Goal: Information Seeking & Learning: Learn about a topic

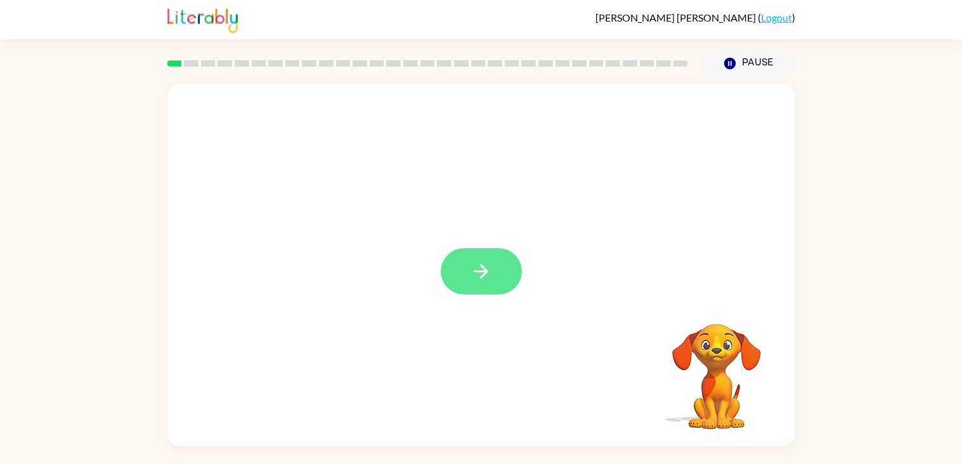
click at [485, 268] on icon "button" at bounding box center [481, 271] width 22 height 22
click at [493, 286] on button "button" at bounding box center [481, 271] width 81 height 46
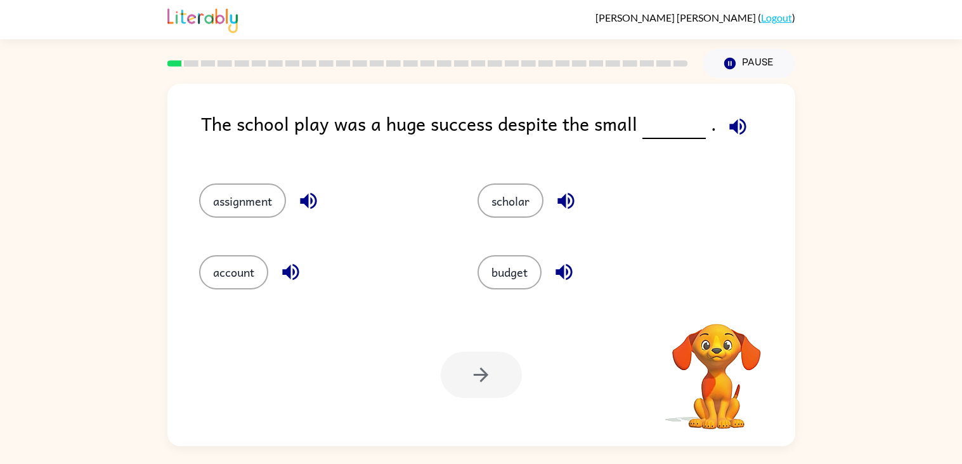
click at [493, 286] on button "budget" at bounding box center [510, 272] width 64 height 34
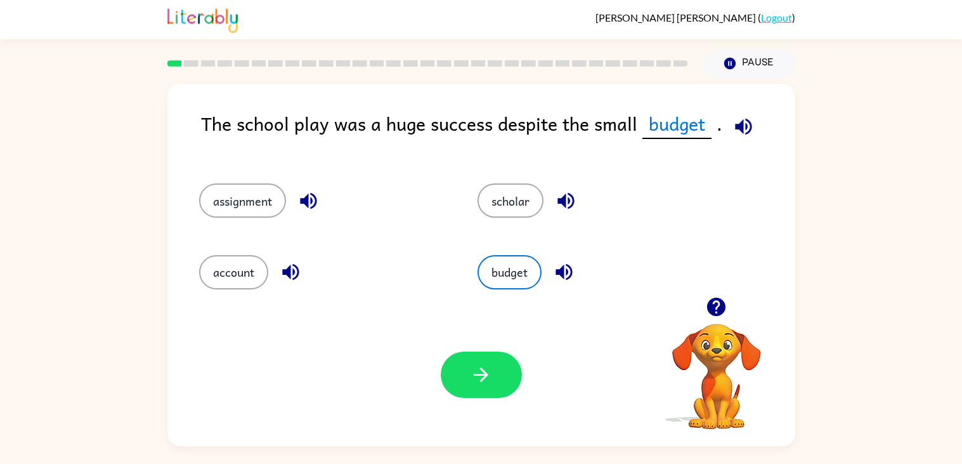
click at [495, 290] on div "budget" at bounding box center [592, 266] width 279 height 71
click at [523, 280] on button "budget" at bounding box center [510, 272] width 64 height 34
click at [498, 377] on button "button" at bounding box center [481, 374] width 81 height 46
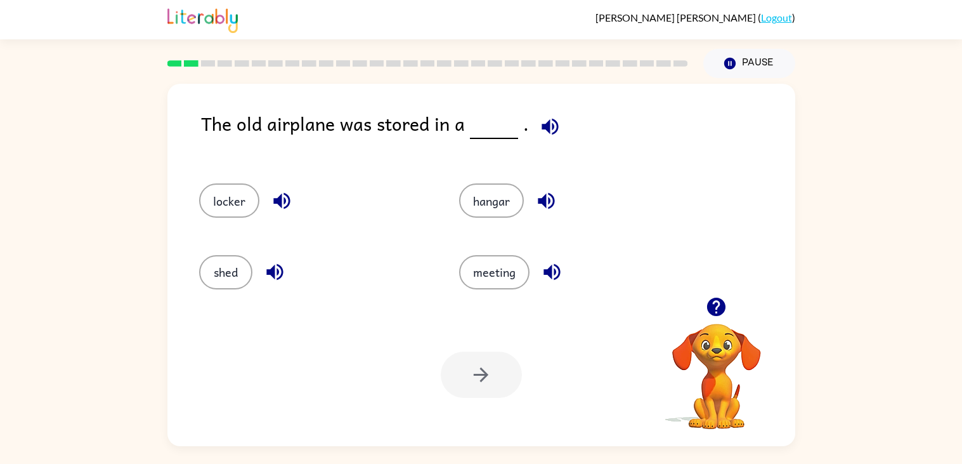
click at [209, 290] on div "shed" at bounding box center [305, 266] width 260 height 71
click at [218, 290] on div "shed" at bounding box center [305, 266] width 260 height 71
click at [222, 283] on button "shed" at bounding box center [225, 272] width 53 height 34
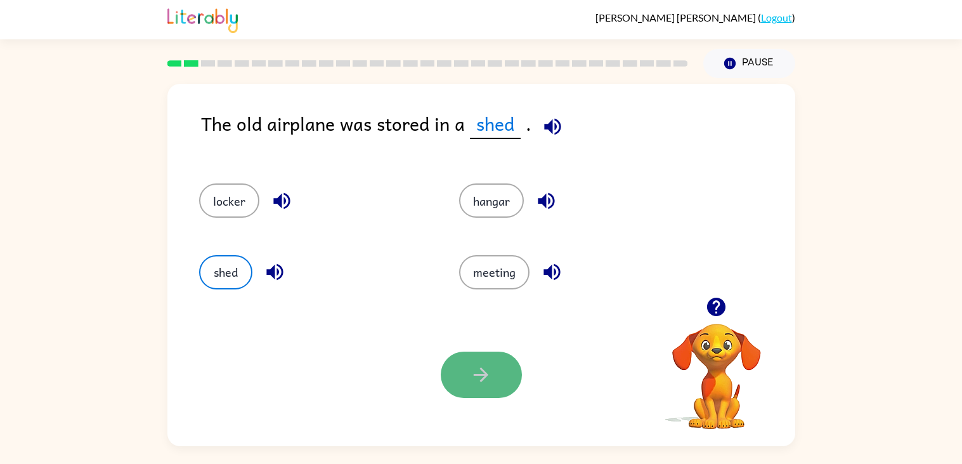
click at [492, 382] on button "button" at bounding box center [481, 374] width 81 height 46
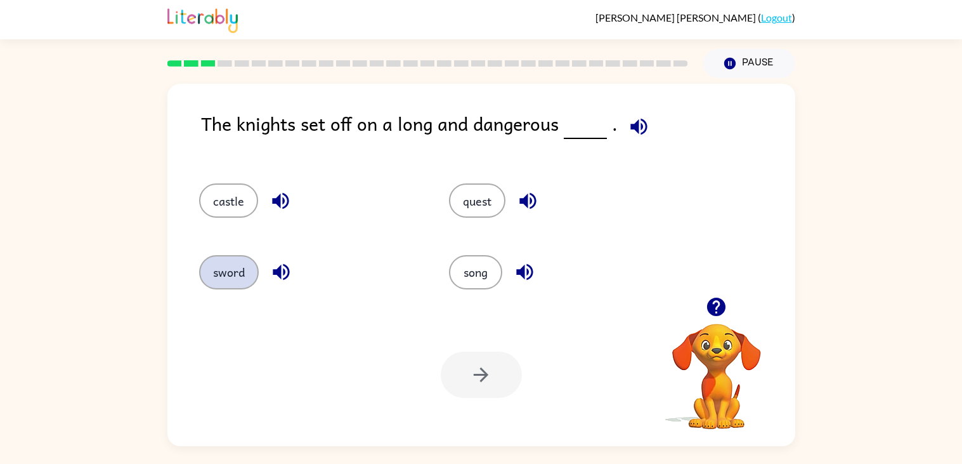
click at [214, 276] on button "sword" at bounding box center [229, 272] width 60 height 34
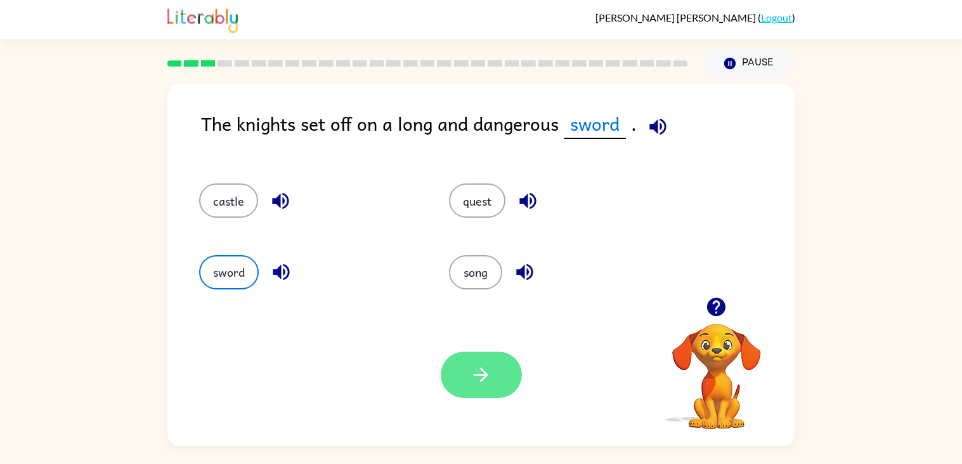
click at [496, 388] on button "button" at bounding box center [481, 374] width 81 height 46
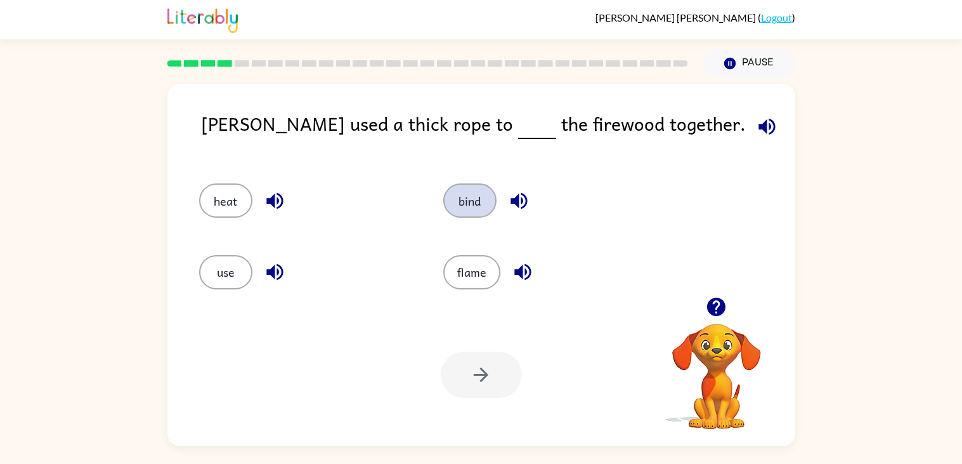
click at [460, 196] on button "bind" at bounding box center [469, 200] width 53 height 34
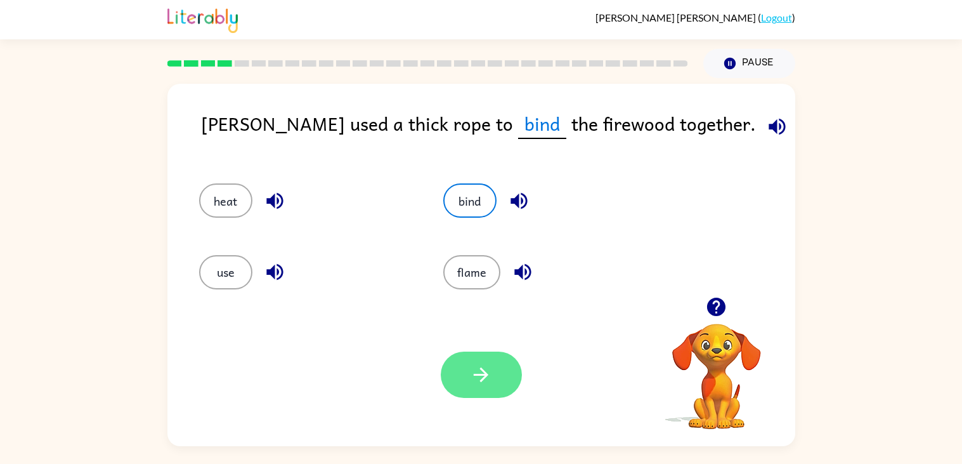
click at [489, 367] on icon "button" at bounding box center [481, 374] width 22 height 22
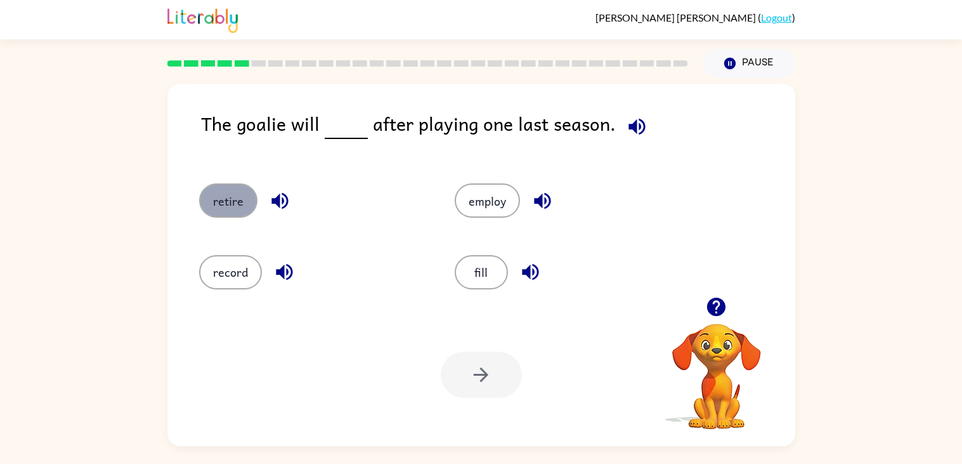
click at [214, 213] on button "retire" at bounding box center [228, 200] width 58 height 34
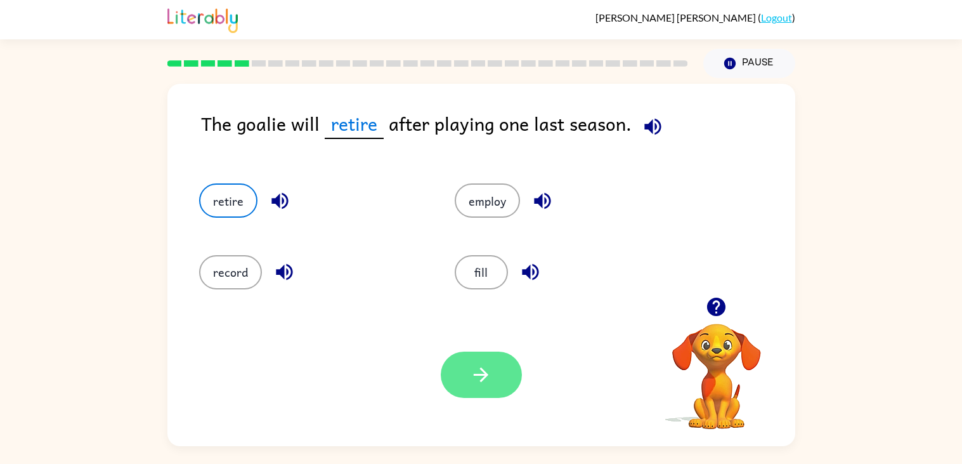
click at [480, 371] on icon "button" at bounding box center [481, 374] width 22 height 22
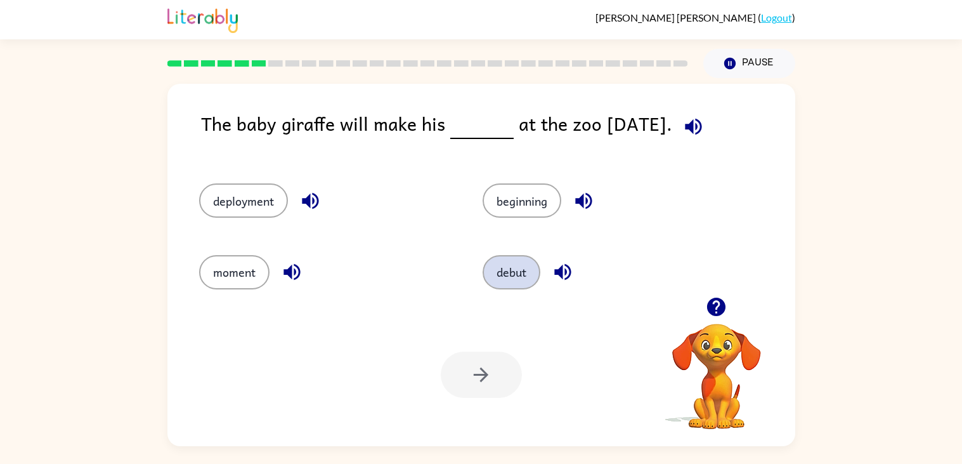
click at [500, 280] on button "debut" at bounding box center [512, 272] width 58 height 34
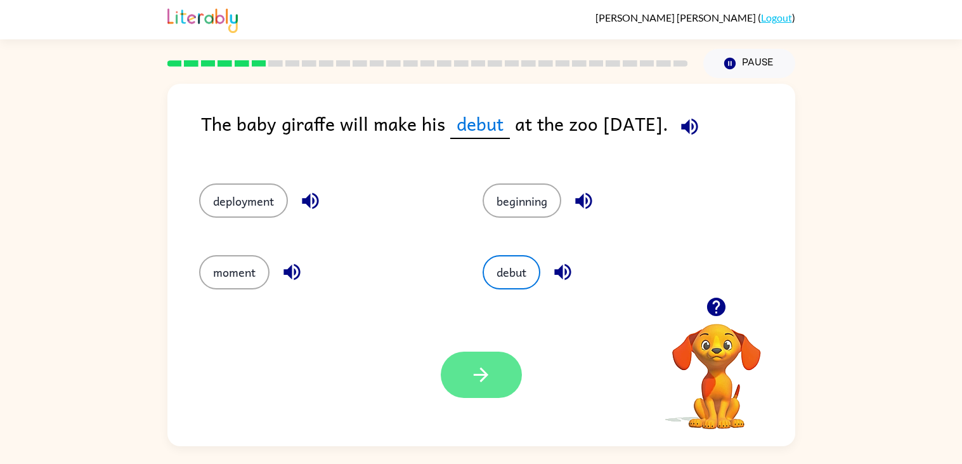
click at [478, 363] on button "button" at bounding box center [481, 374] width 81 height 46
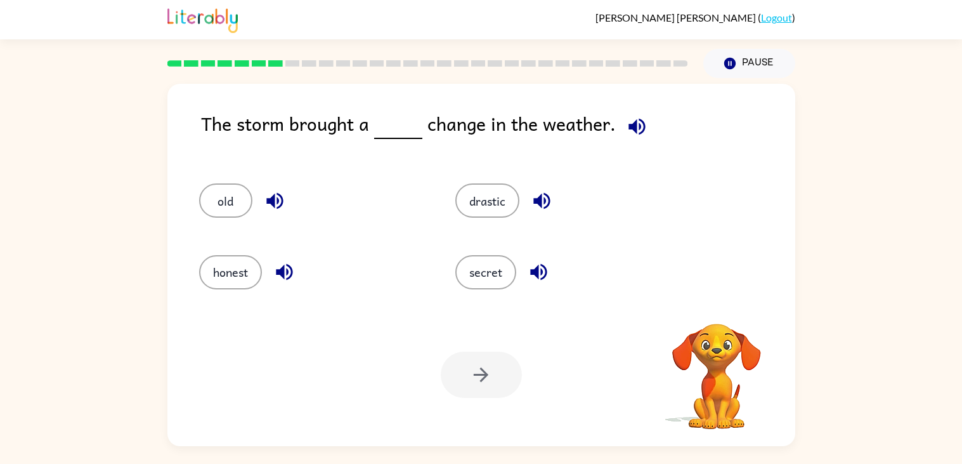
click at [550, 214] on div "drastic" at bounding box center [568, 200] width 227 height 34
click at [294, 74] on div at bounding box center [428, 63] width 536 height 44
click at [490, 205] on button "drastic" at bounding box center [487, 200] width 64 height 34
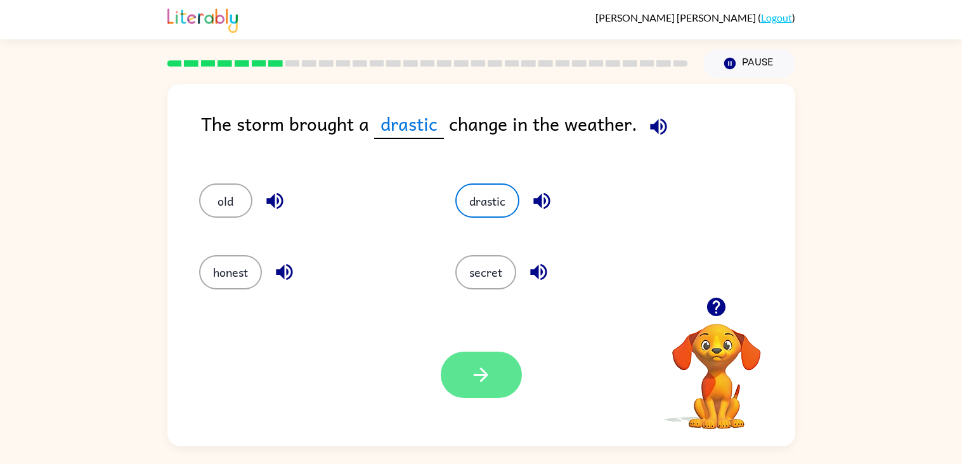
click at [498, 375] on button "button" at bounding box center [481, 374] width 81 height 46
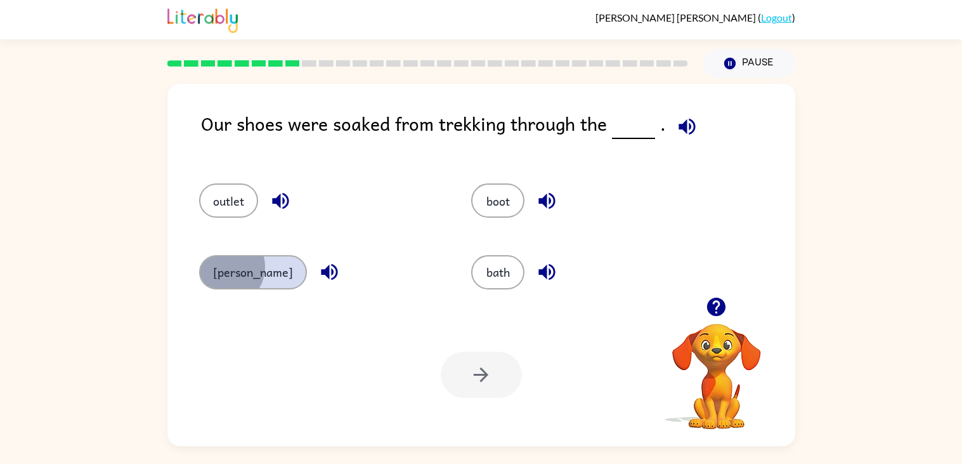
click at [223, 266] on button "[PERSON_NAME]" at bounding box center [253, 272] width 108 height 34
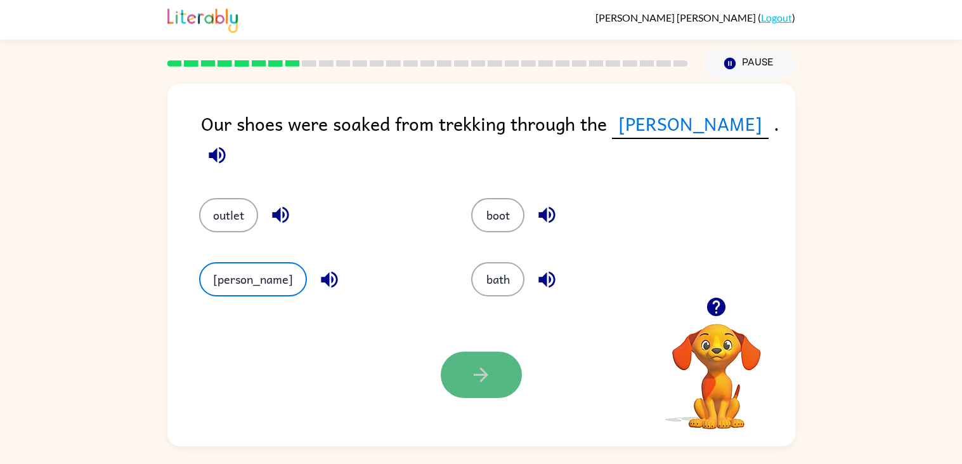
click at [508, 390] on button "button" at bounding box center [481, 374] width 81 height 46
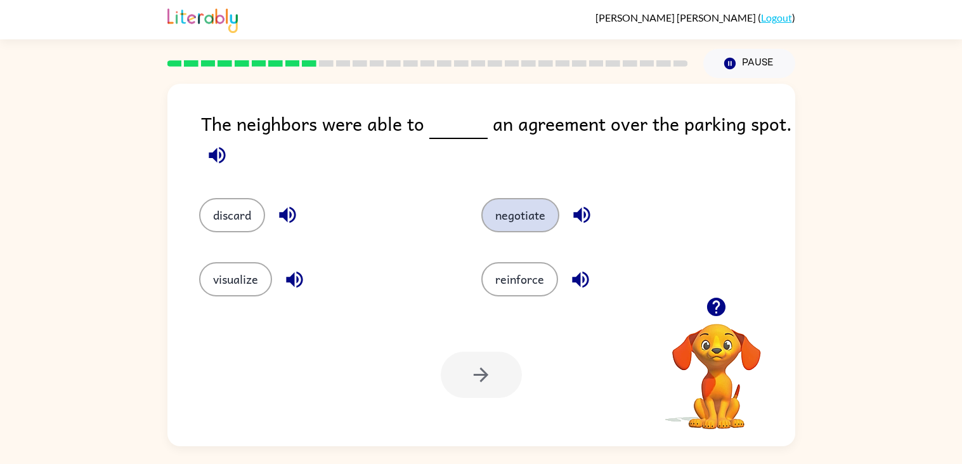
click at [536, 219] on button "negotiate" at bounding box center [520, 215] width 78 height 34
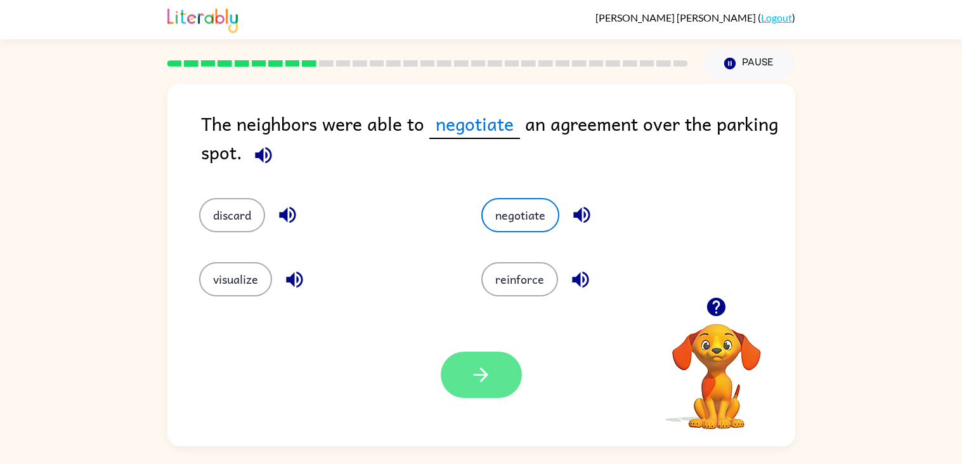
click at [505, 378] on button "button" at bounding box center [481, 374] width 81 height 46
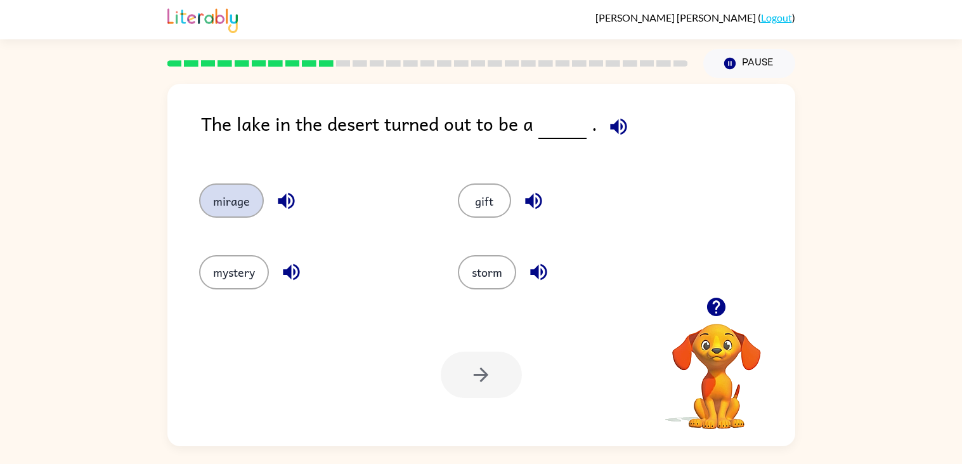
click at [225, 214] on button "mirage" at bounding box center [231, 200] width 65 height 34
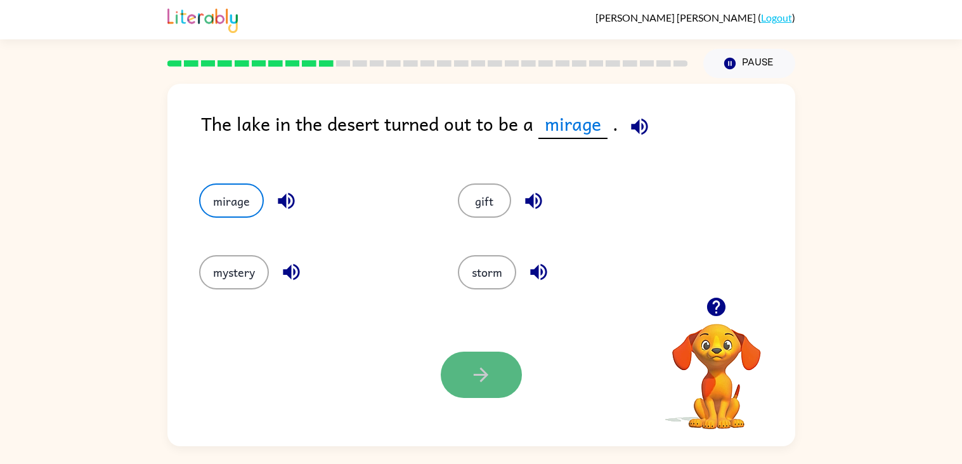
click at [493, 391] on button "button" at bounding box center [481, 374] width 81 height 46
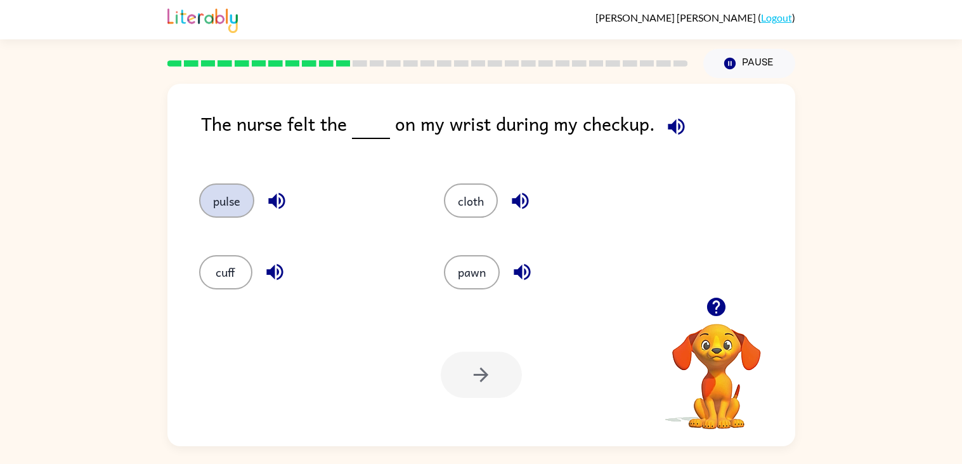
click at [247, 199] on button "pulse" at bounding box center [226, 200] width 55 height 34
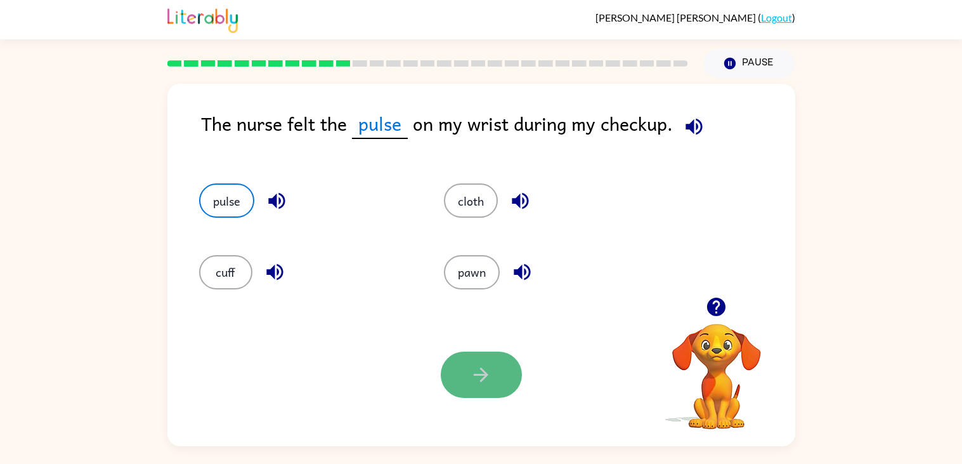
click at [468, 374] on button "button" at bounding box center [481, 374] width 81 height 46
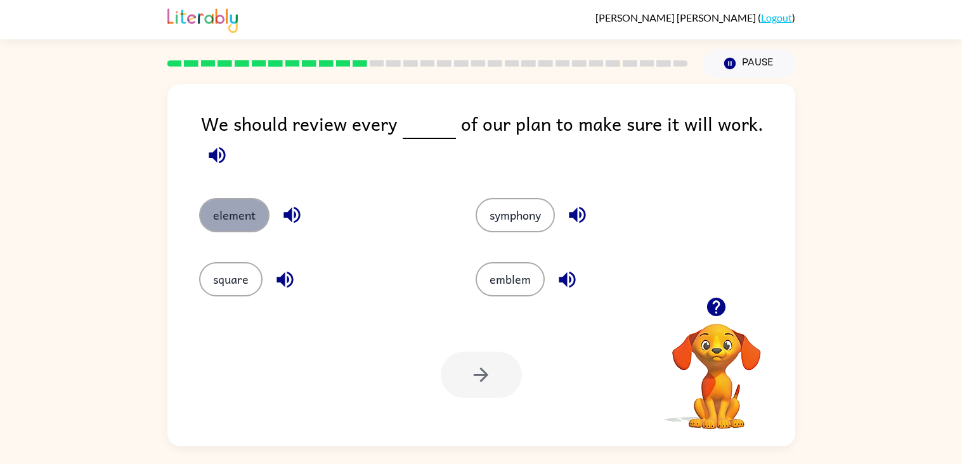
click at [261, 201] on button "element" at bounding box center [234, 215] width 70 height 34
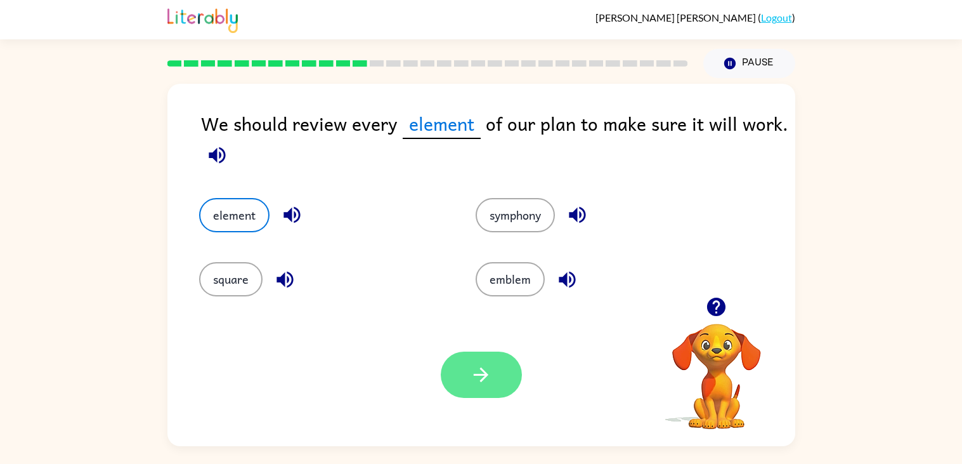
click at [473, 390] on button "button" at bounding box center [481, 374] width 81 height 46
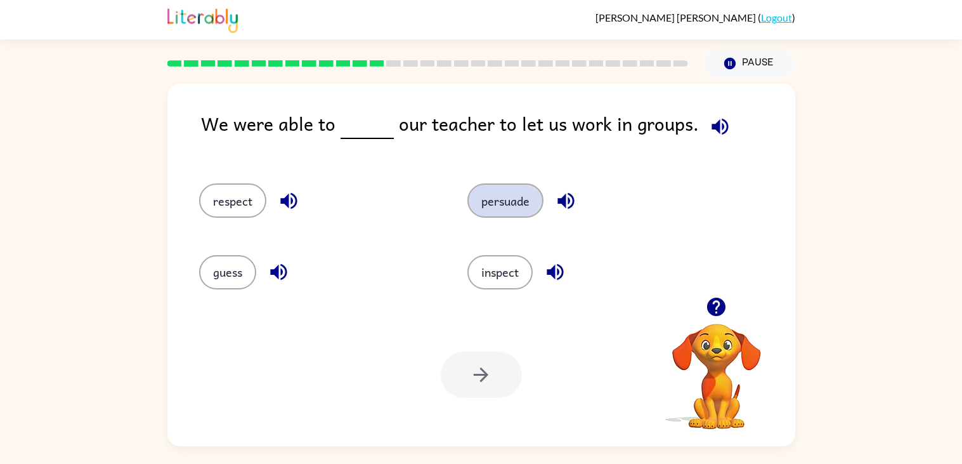
click at [503, 214] on button "persuade" at bounding box center [505, 200] width 76 height 34
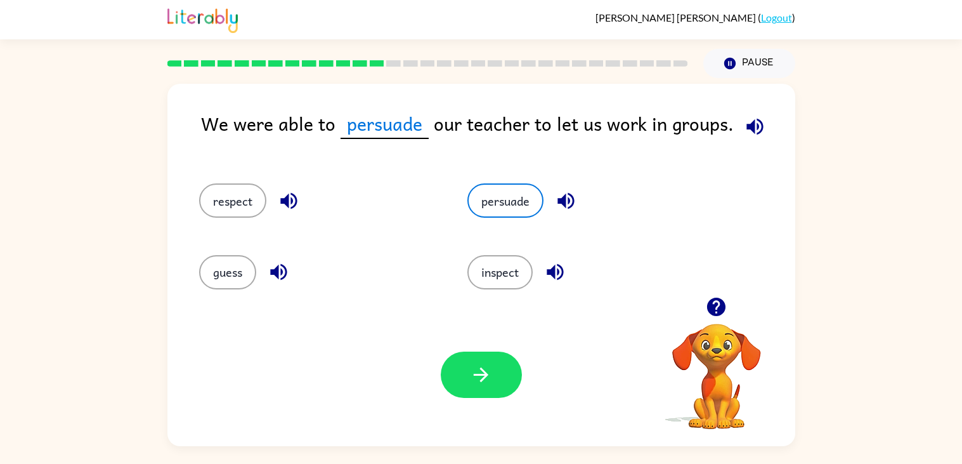
click at [505, 397] on div at bounding box center [481, 374] width 81 height 46
click at [499, 391] on button "button" at bounding box center [481, 374] width 81 height 46
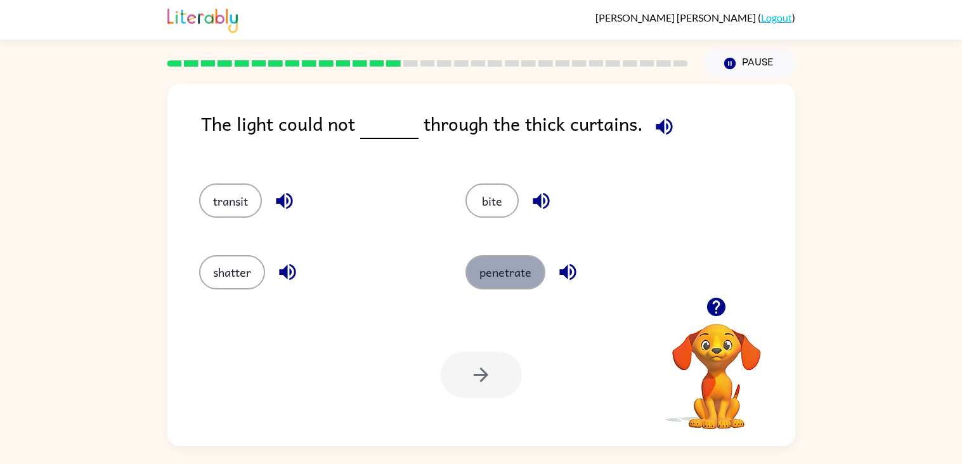
click at [490, 262] on button "penetrate" at bounding box center [506, 272] width 80 height 34
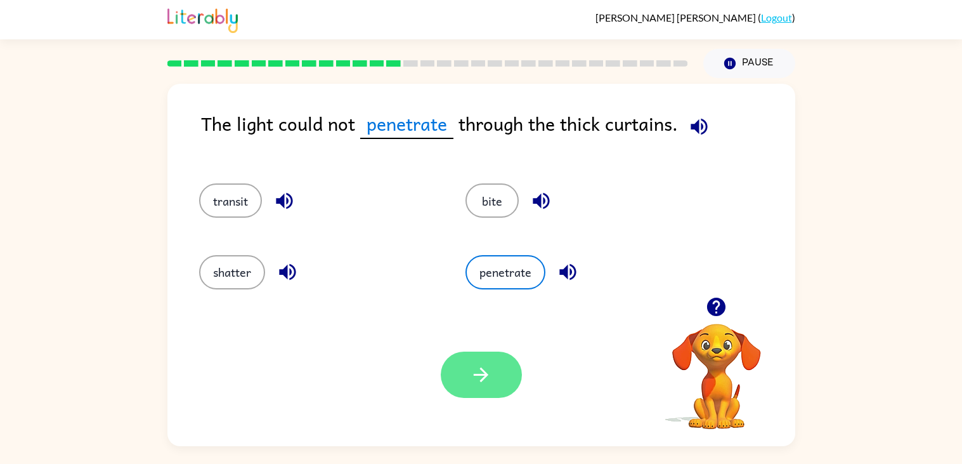
click at [481, 363] on icon "button" at bounding box center [481, 374] width 22 height 22
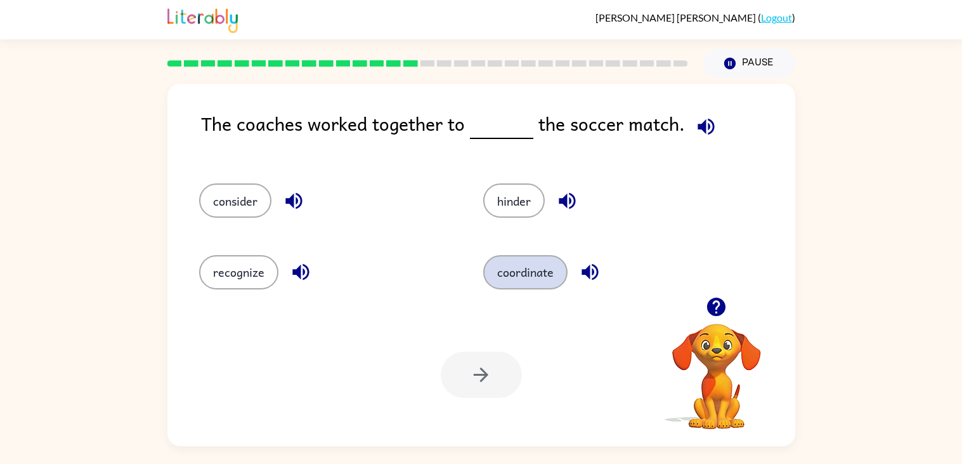
click at [548, 278] on button "coordinate" at bounding box center [525, 272] width 84 height 34
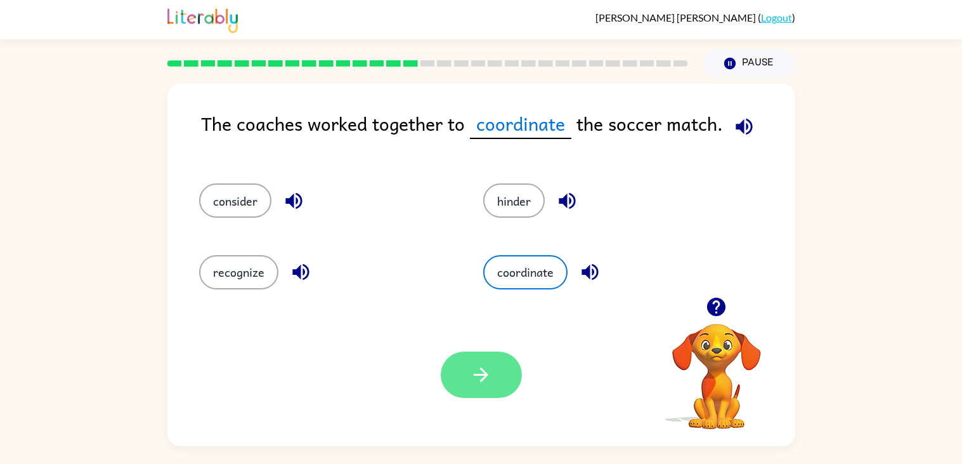
click at [492, 369] on icon "button" at bounding box center [481, 374] width 22 height 22
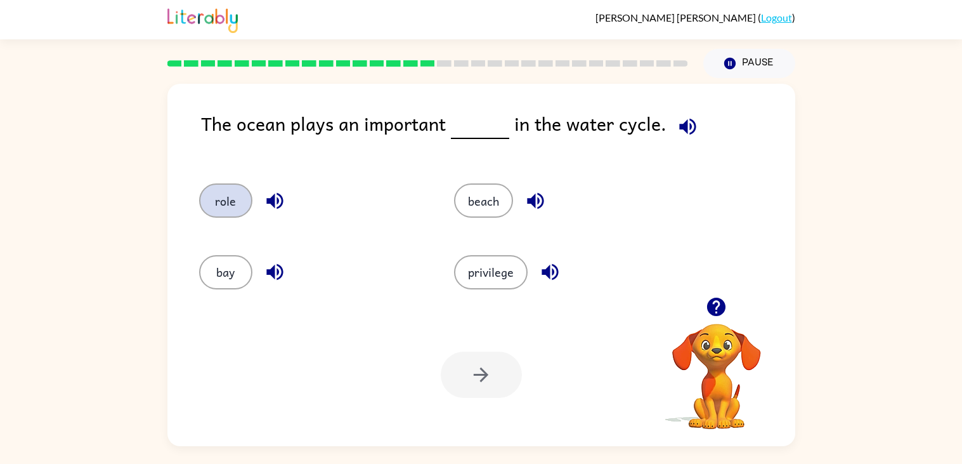
click at [231, 204] on button "role" at bounding box center [225, 200] width 53 height 34
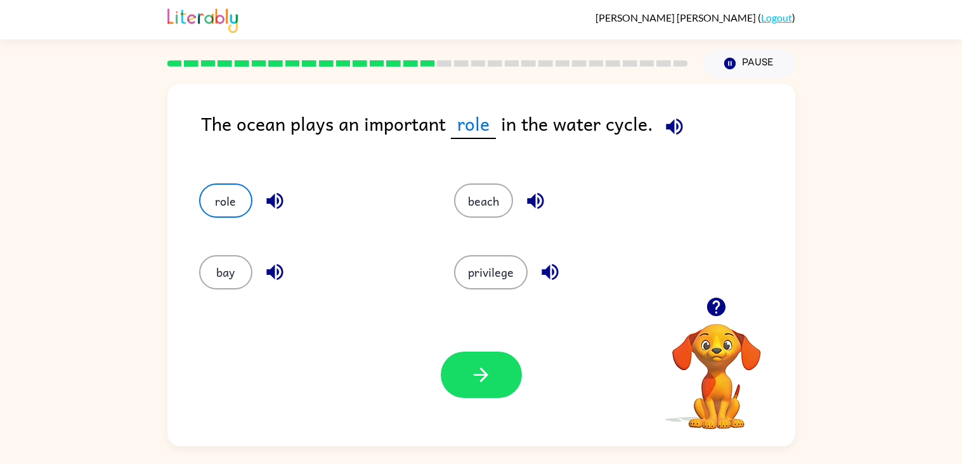
click at [564, 395] on div "Your browser must support playing .mp4 files to use Literably. Please try using…" at bounding box center [481, 374] width 628 height 143
click at [497, 375] on button "button" at bounding box center [481, 374] width 81 height 46
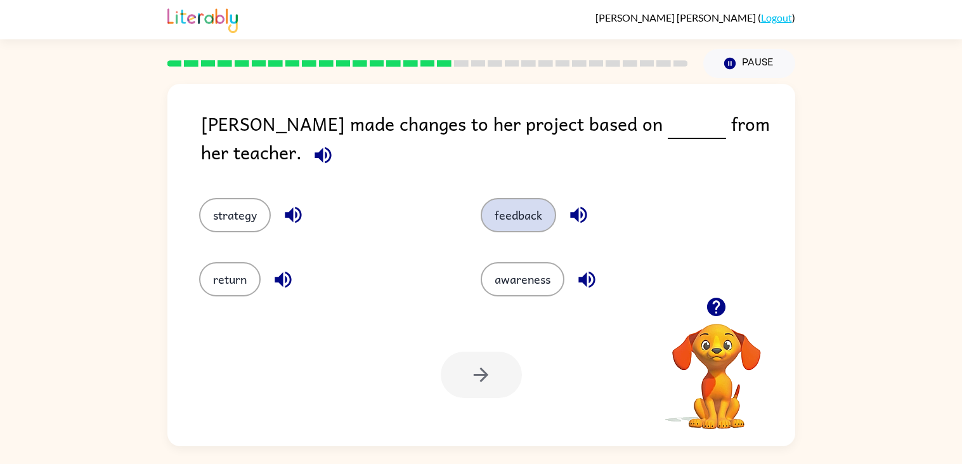
click at [521, 212] on button "feedback" at bounding box center [518, 215] width 75 height 34
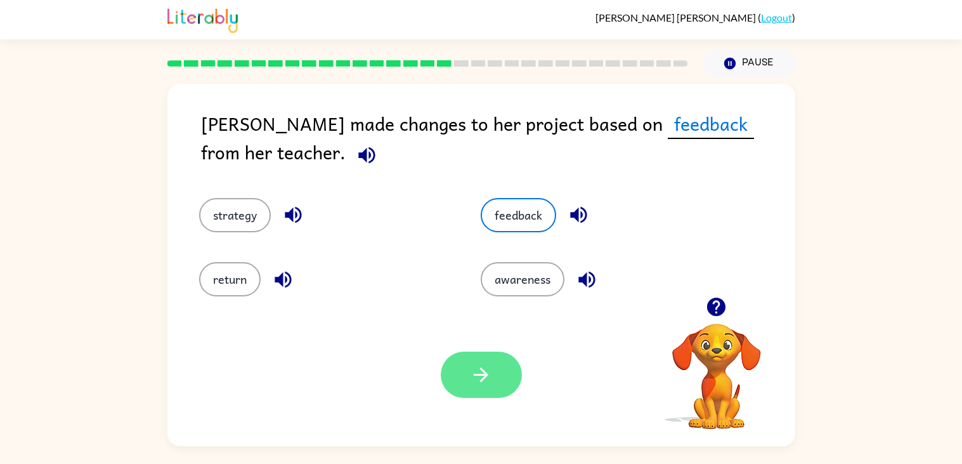
click at [478, 356] on button "button" at bounding box center [481, 374] width 81 height 46
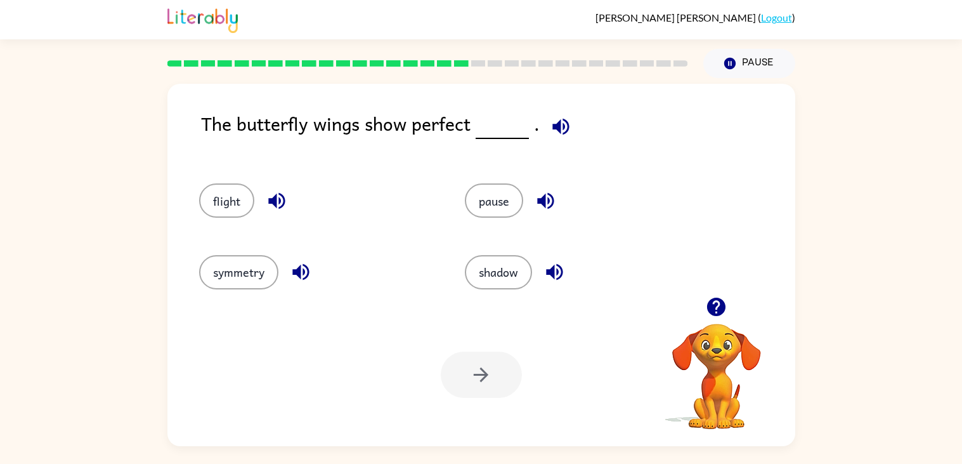
click at [261, 292] on div "symmetry" at bounding box center [308, 266] width 266 height 71
click at [244, 272] on button "symmetry" at bounding box center [238, 272] width 79 height 34
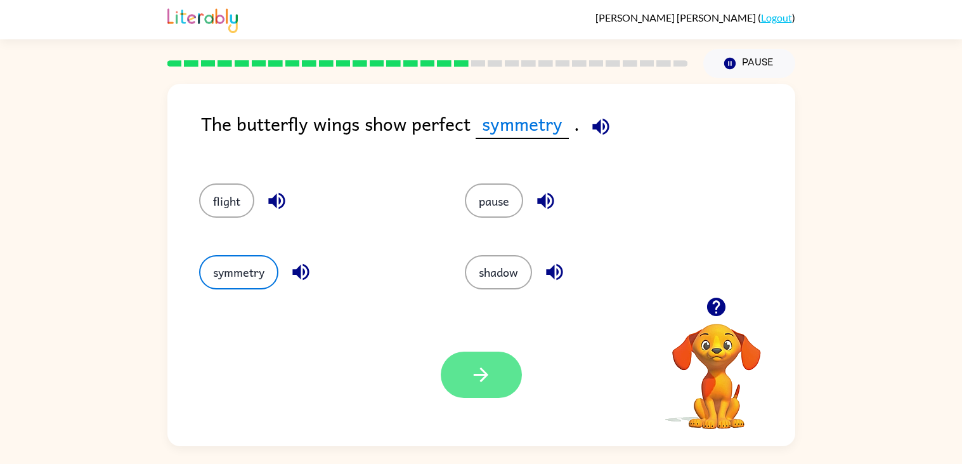
click at [497, 354] on button "button" at bounding box center [481, 374] width 81 height 46
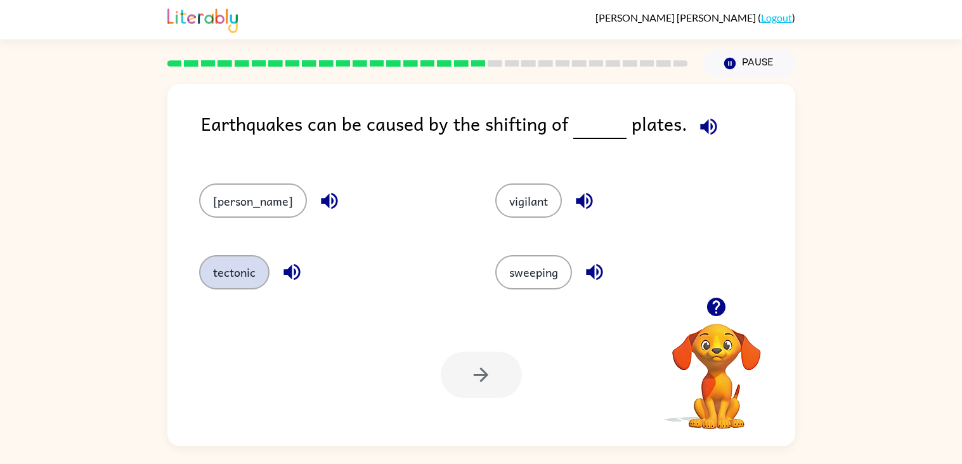
click at [238, 282] on button "tectonic" at bounding box center [234, 272] width 70 height 34
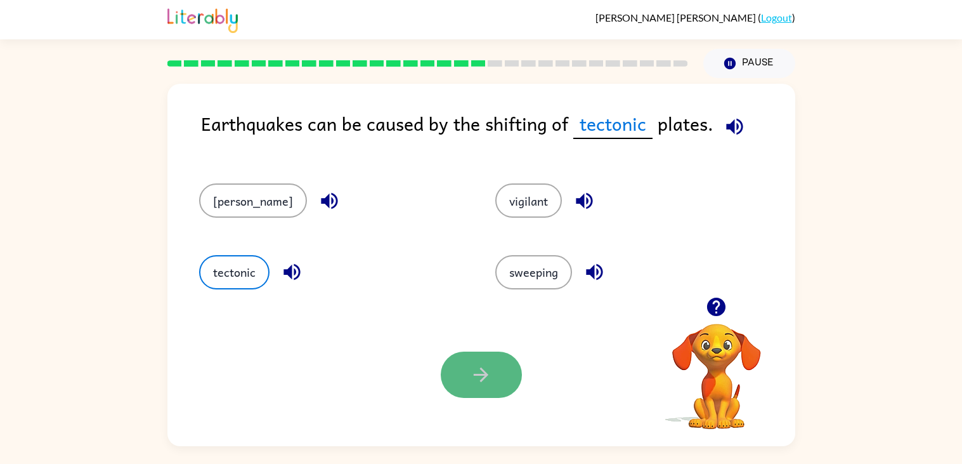
click at [493, 382] on button "button" at bounding box center [481, 374] width 81 height 46
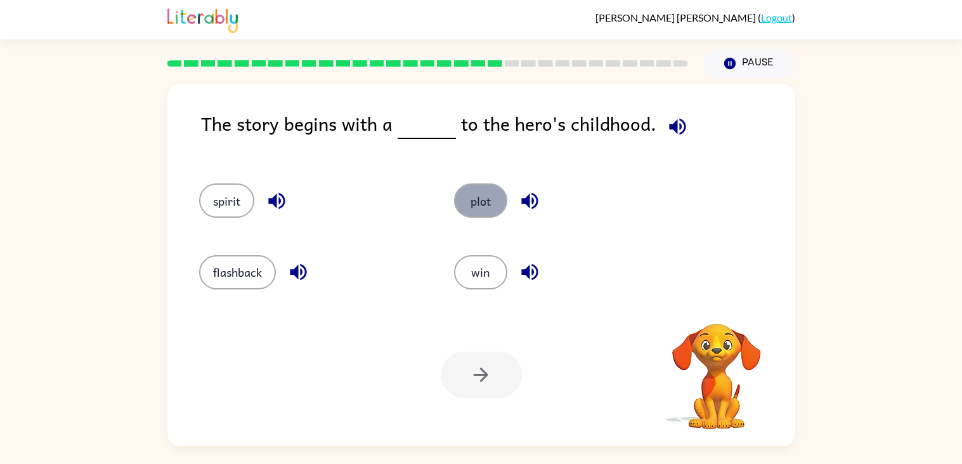
click at [468, 212] on button "plot" at bounding box center [480, 200] width 53 height 34
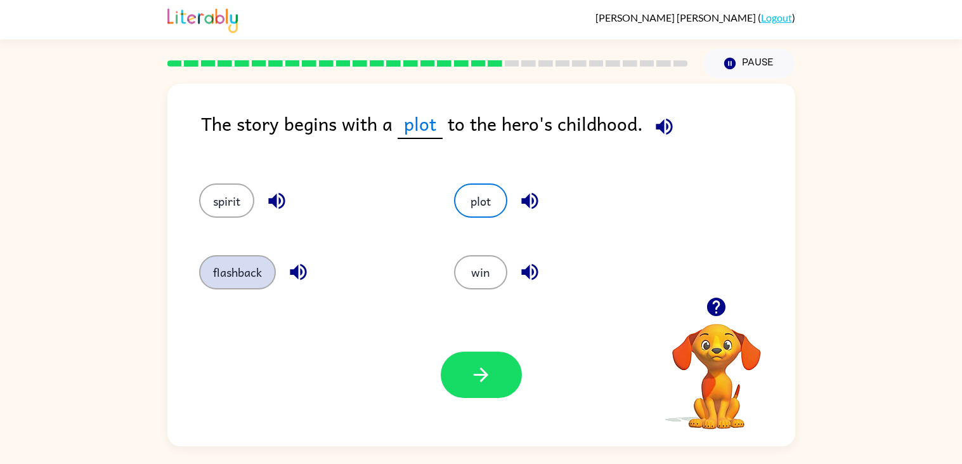
click at [211, 279] on button "flashback" at bounding box center [237, 272] width 77 height 34
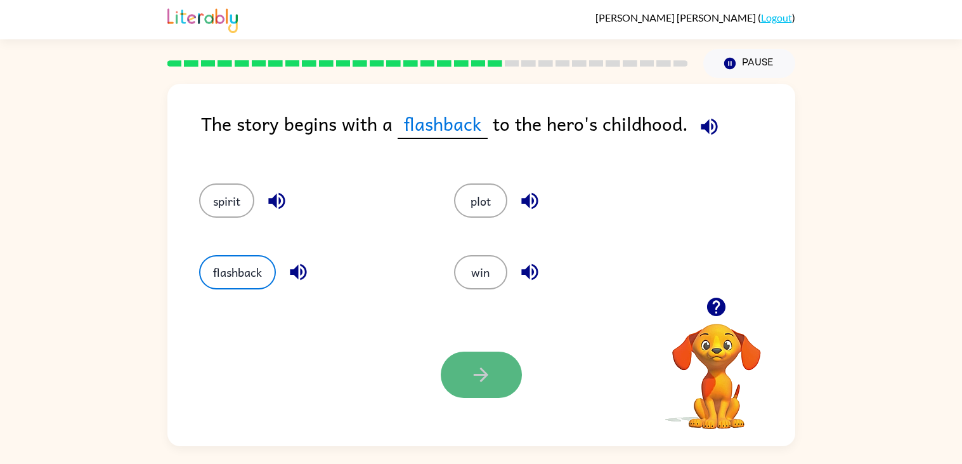
click at [474, 387] on button "button" at bounding box center [481, 374] width 81 height 46
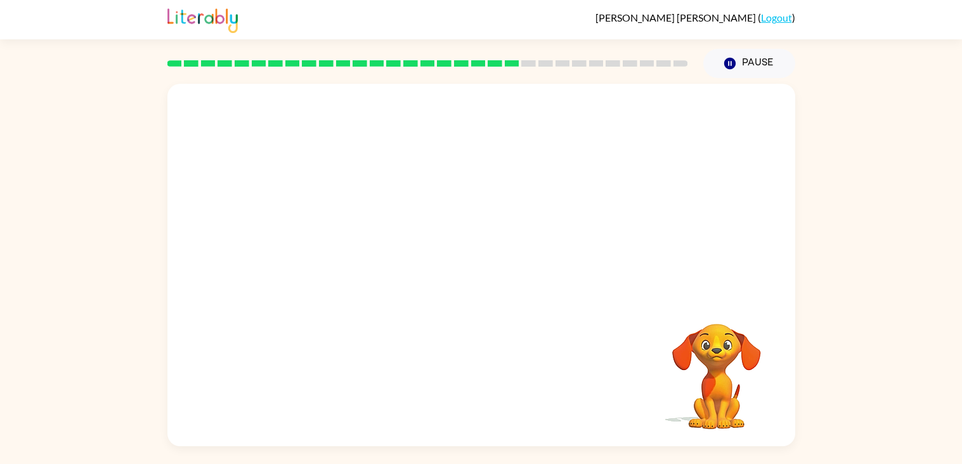
click at [509, 285] on div "Your browser must support playing .mp4 files to use Literably. Please try using…" at bounding box center [481, 265] width 628 height 362
click at [484, 277] on icon "button" at bounding box center [481, 271] width 22 height 22
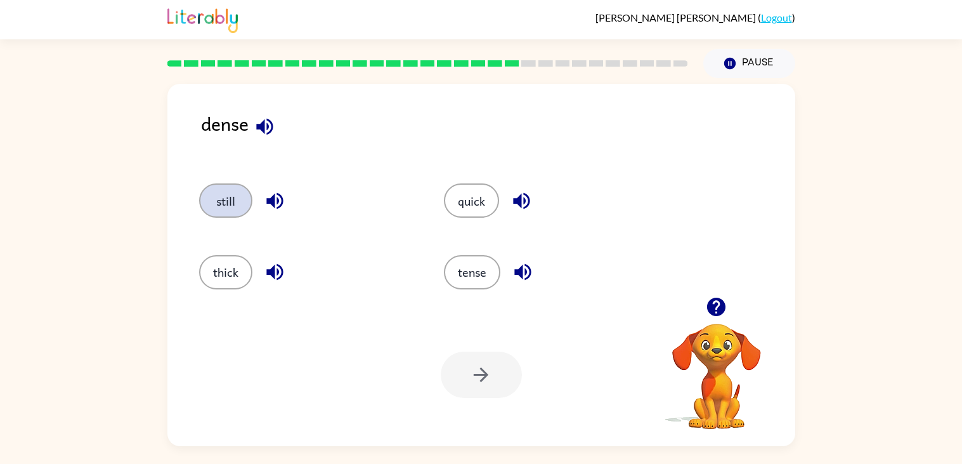
click at [223, 205] on button "still" at bounding box center [225, 200] width 53 height 34
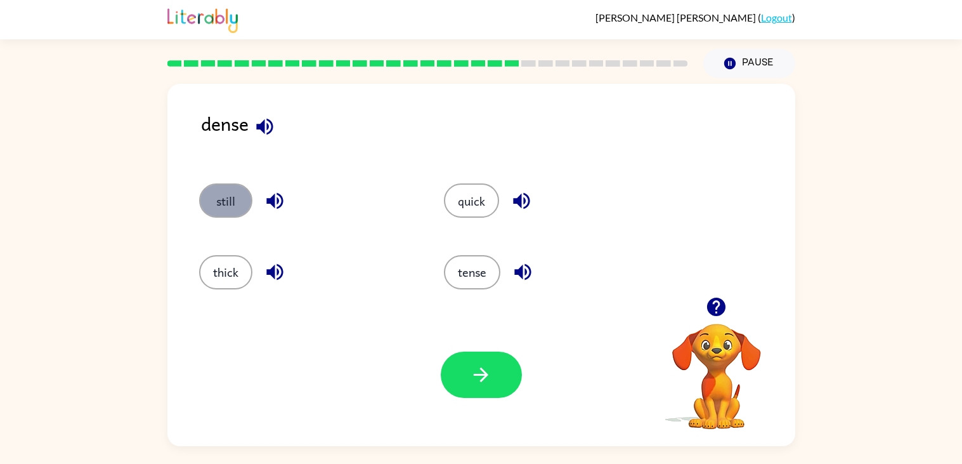
click at [233, 205] on button "still" at bounding box center [225, 200] width 53 height 34
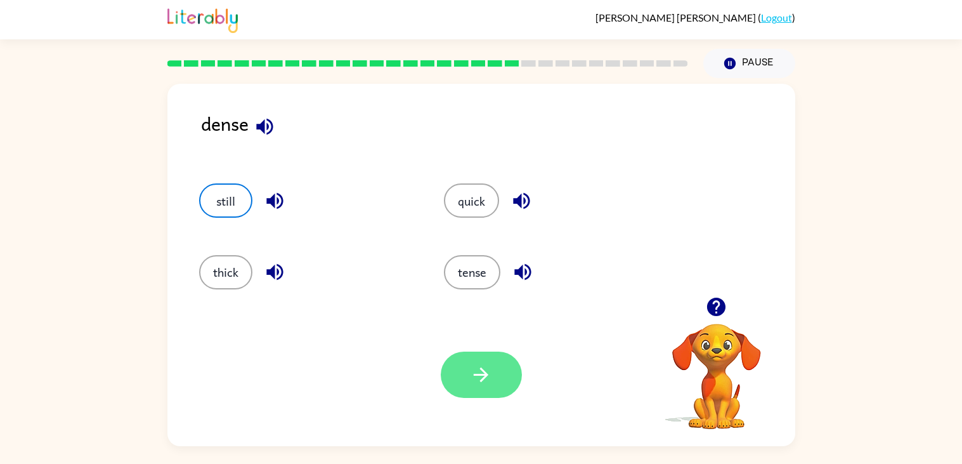
click at [478, 377] on icon "button" at bounding box center [481, 374] width 22 height 22
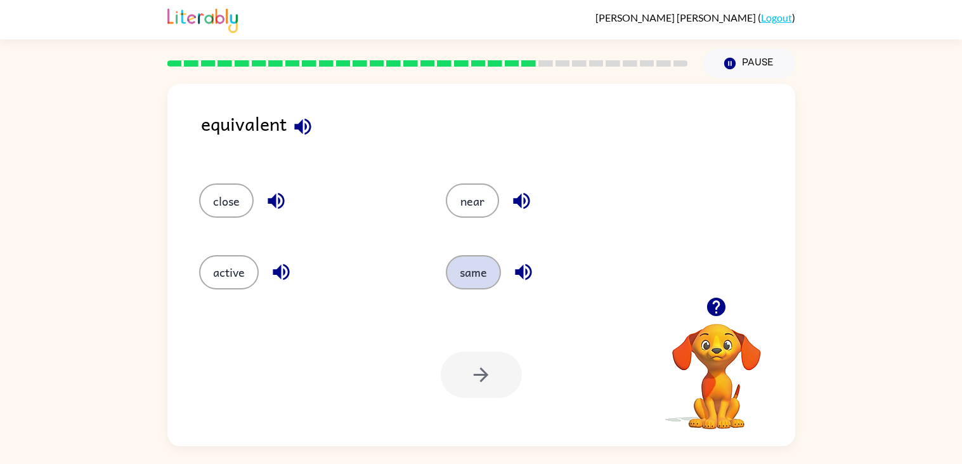
click at [486, 284] on button "same" at bounding box center [473, 272] width 55 height 34
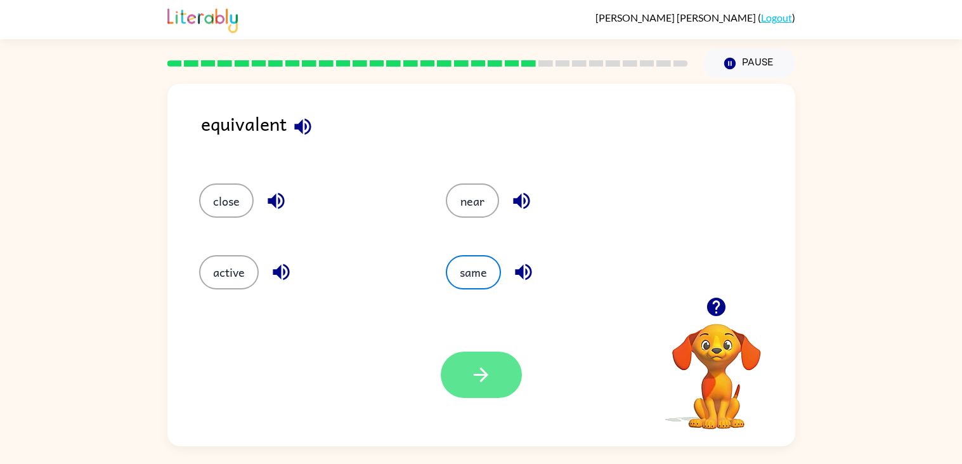
click at [474, 390] on button "button" at bounding box center [481, 374] width 81 height 46
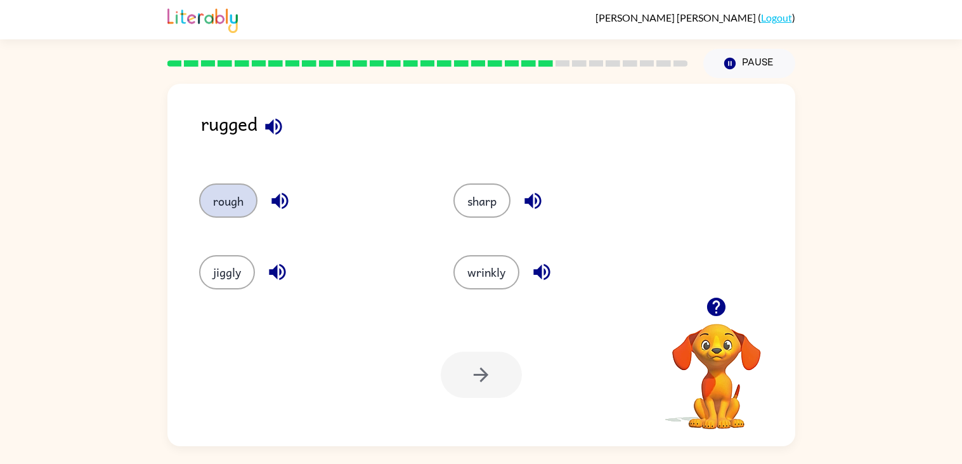
click at [226, 212] on button "rough" at bounding box center [228, 200] width 58 height 34
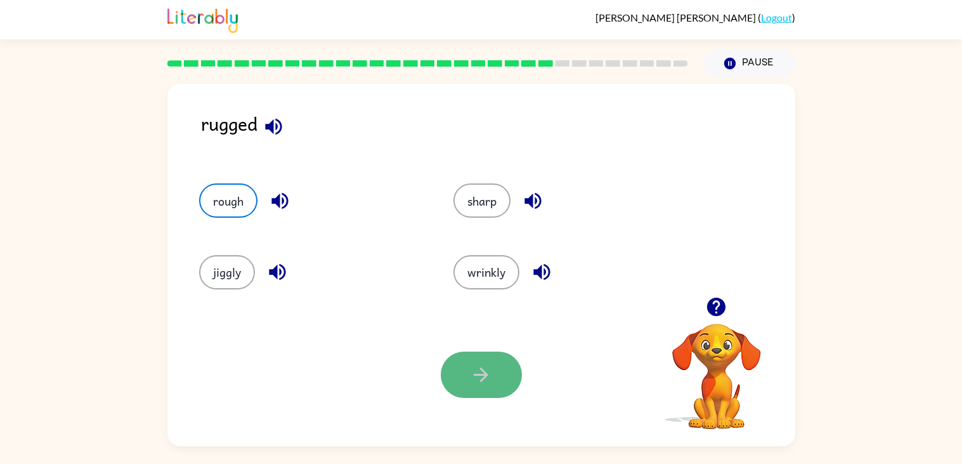
click at [479, 356] on button "button" at bounding box center [481, 374] width 81 height 46
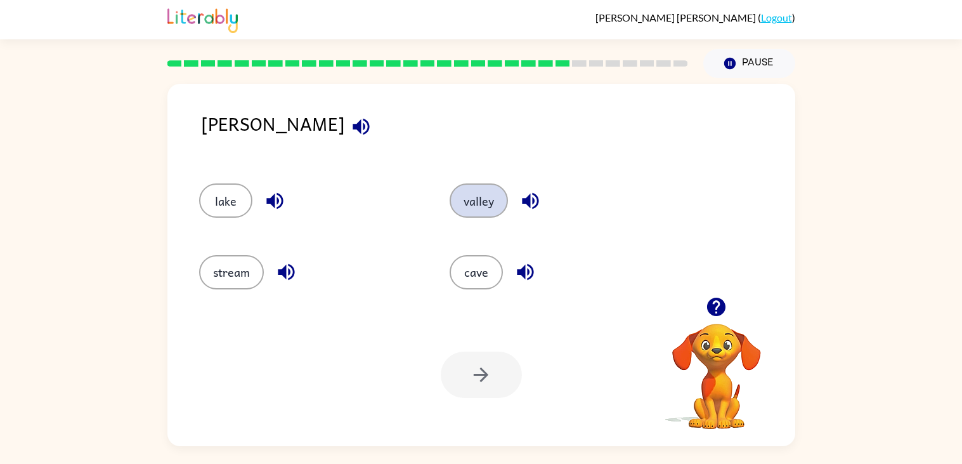
click at [495, 206] on button "valley" at bounding box center [479, 200] width 58 height 34
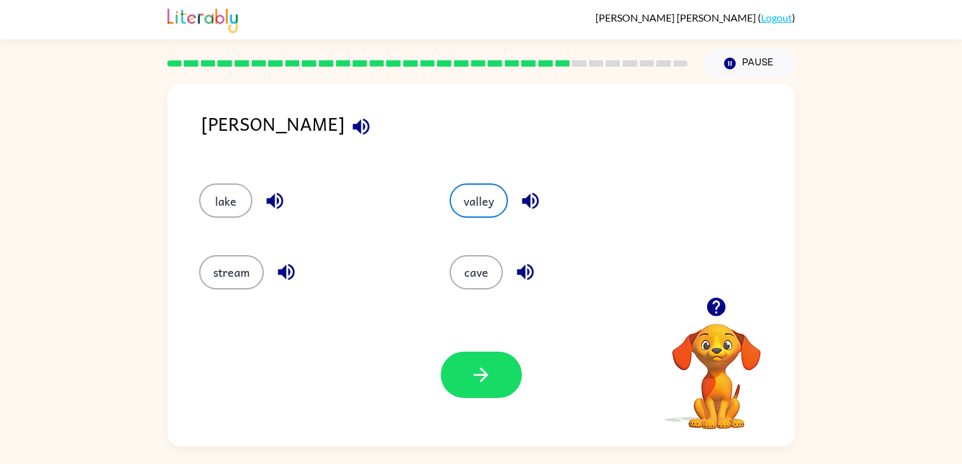
click at [242, 289] on div "stream" at bounding box center [300, 266] width 251 height 71
click at [240, 277] on button "stream" at bounding box center [231, 272] width 65 height 34
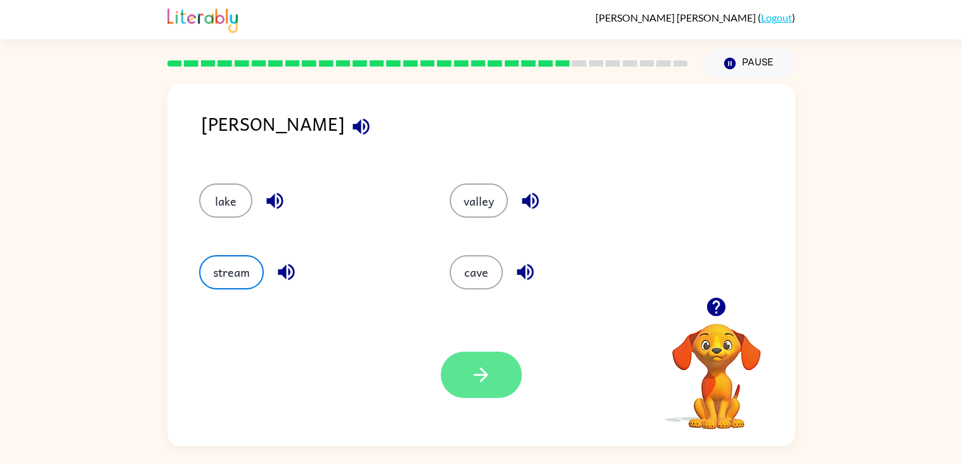
click at [497, 368] on button "button" at bounding box center [481, 374] width 81 height 46
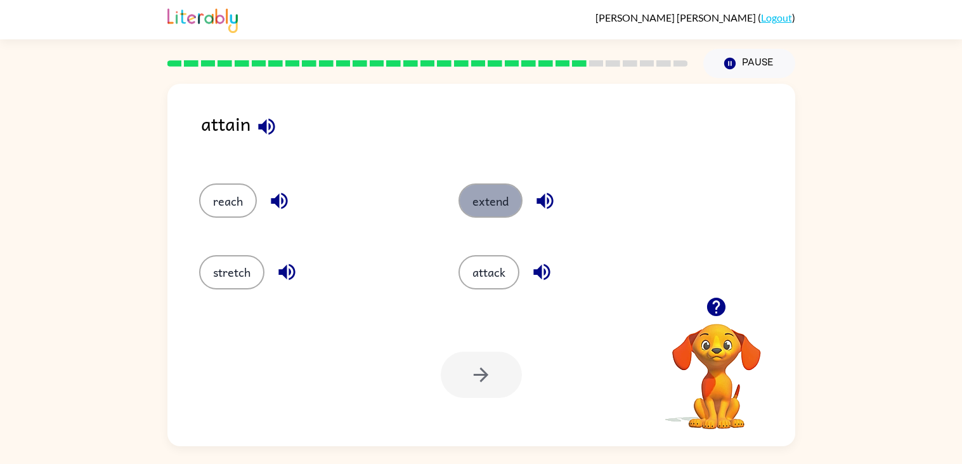
click at [492, 207] on button "extend" at bounding box center [491, 200] width 64 height 34
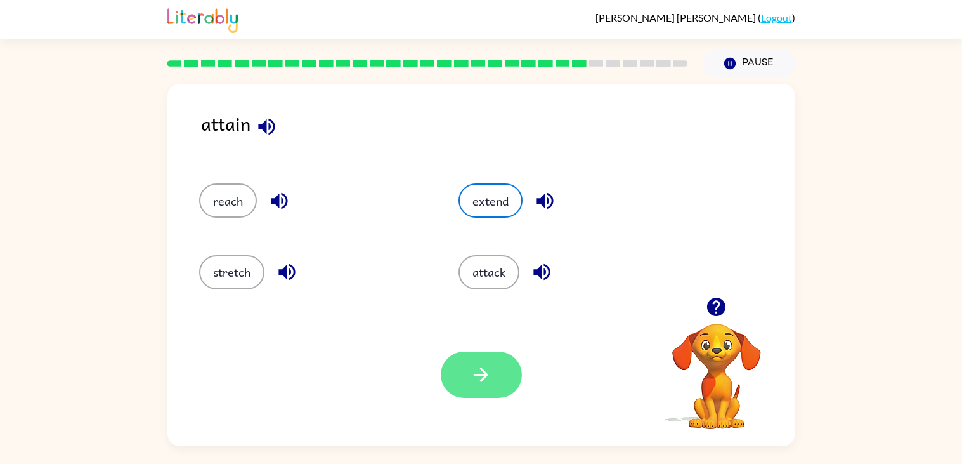
click at [488, 396] on button "button" at bounding box center [481, 374] width 81 height 46
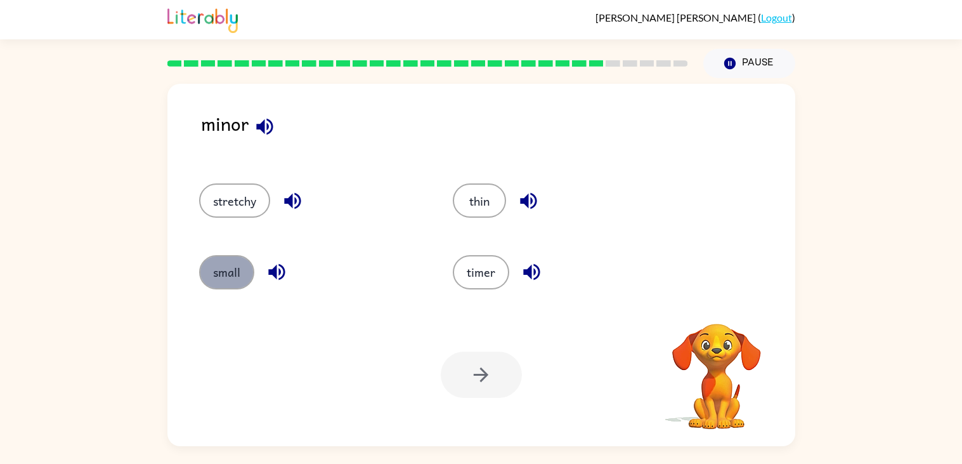
click at [244, 272] on button "small" at bounding box center [226, 272] width 55 height 34
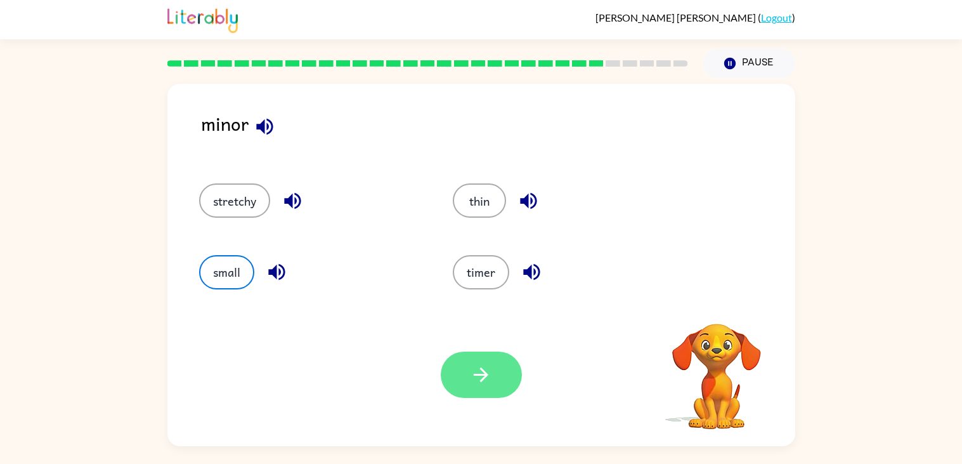
click at [463, 381] on button "button" at bounding box center [481, 374] width 81 height 46
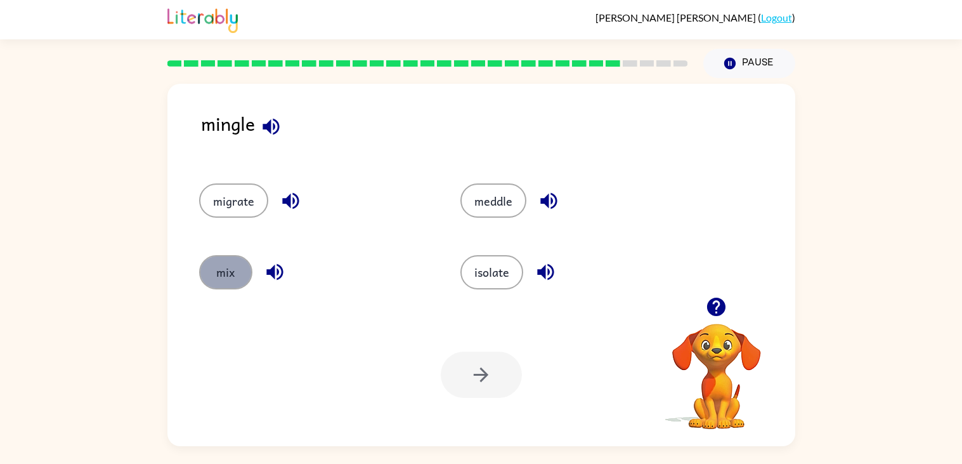
click at [223, 280] on button "mix" at bounding box center [225, 272] width 53 height 34
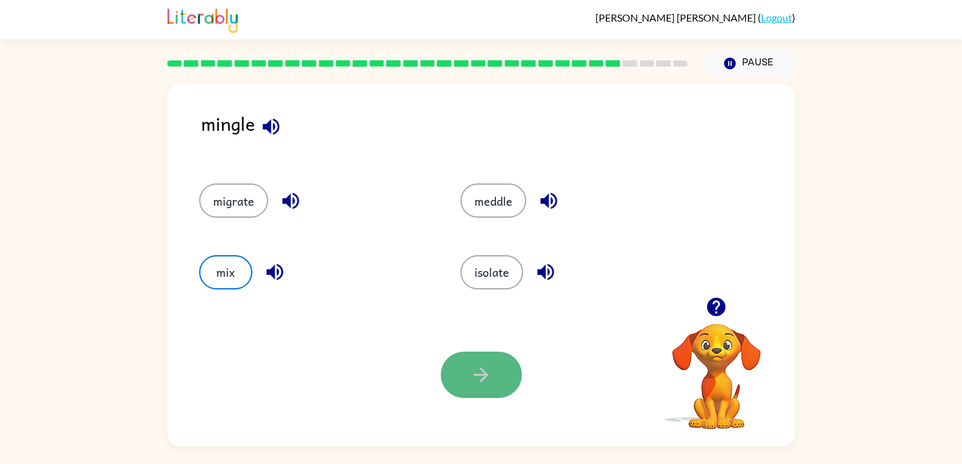
click at [503, 380] on button "button" at bounding box center [481, 374] width 81 height 46
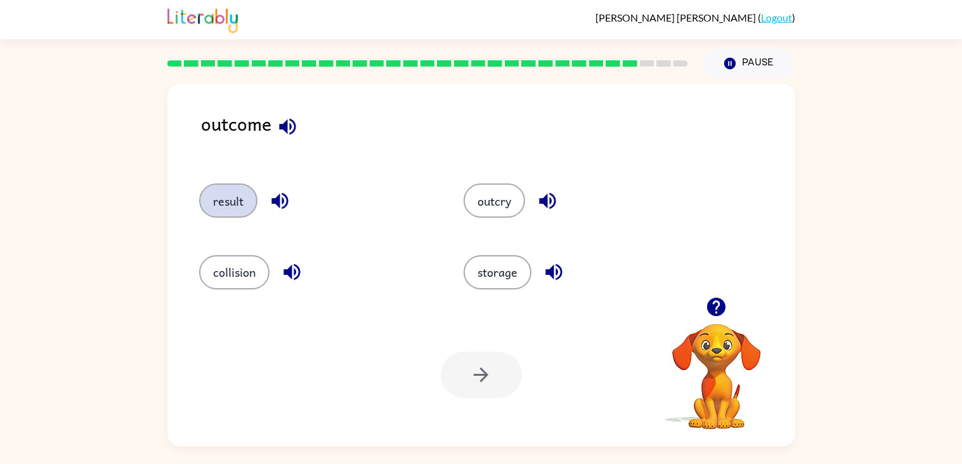
click at [220, 208] on button "result" at bounding box center [228, 200] width 58 height 34
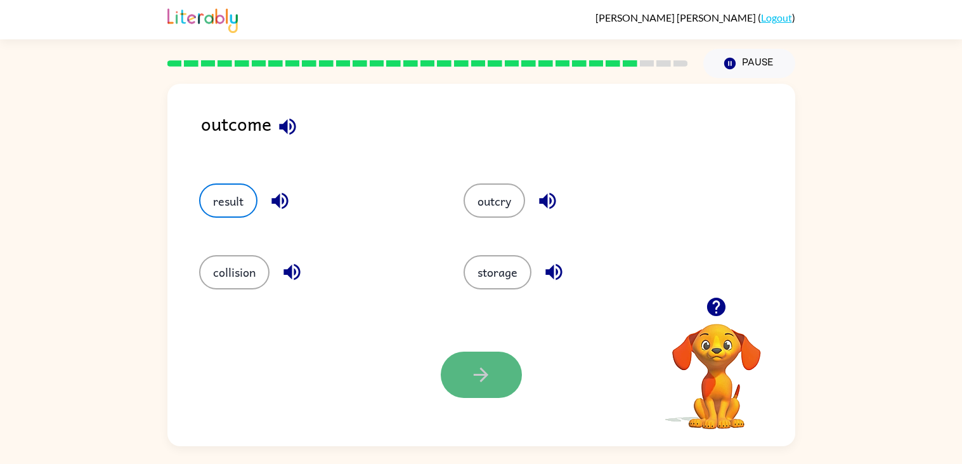
click at [486, 372] on icon "button" at bounding box center [481, 374] width 22 height 22
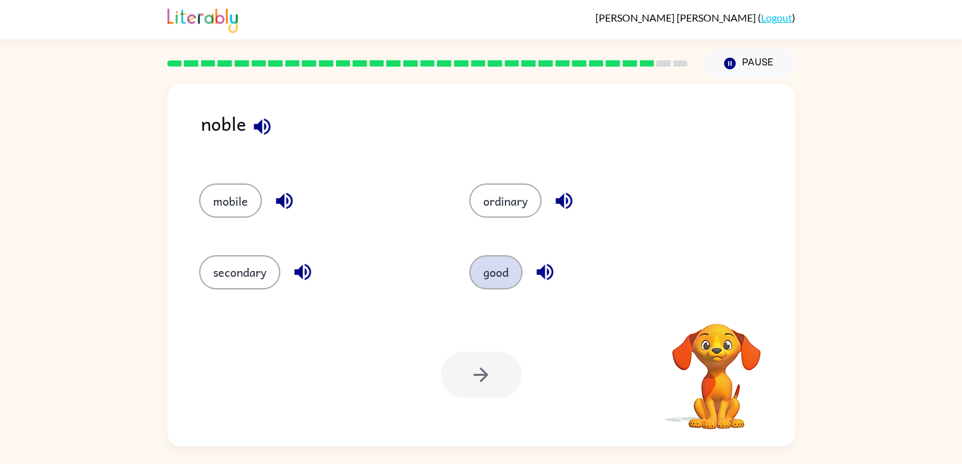
click at [502, 270] on button "good" at bounding box center [495, 272] width 53 height 34
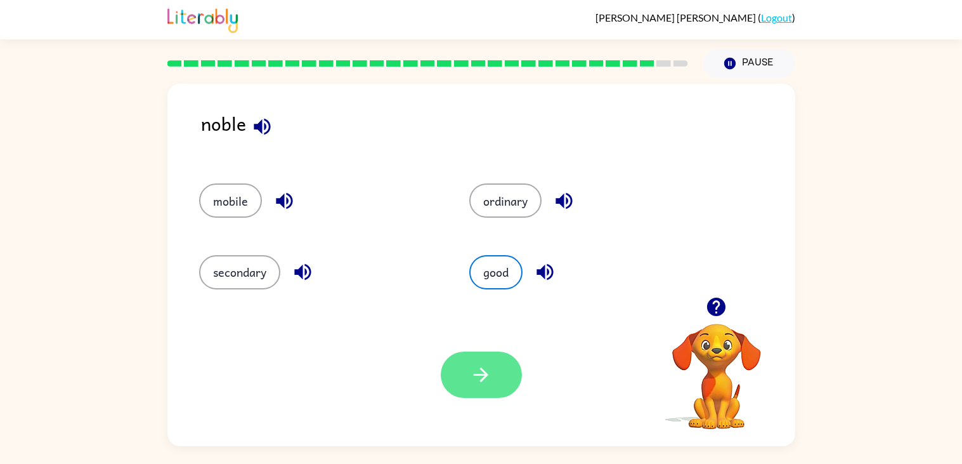
click at [498, 384] on button "button" at bounding box center [481, 374] width 81 height 46
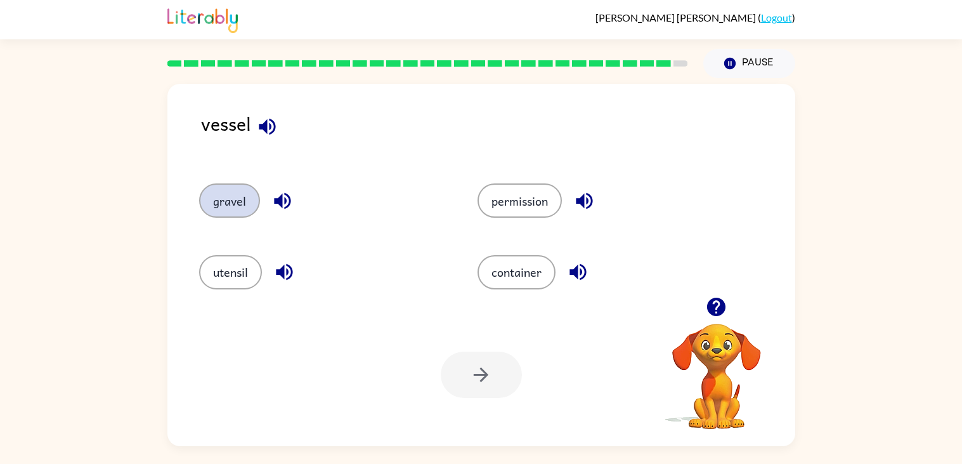
click at [240, 204] on button "gravel" at bounding box center [229, 200] width 61 height 34
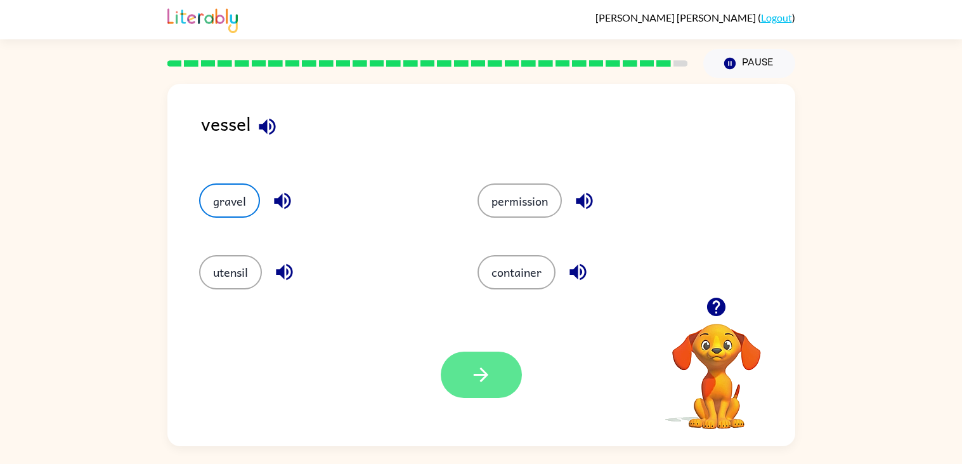
click at [499, 392] on button "button" at bounding box center [481, 374] width 81 height 46
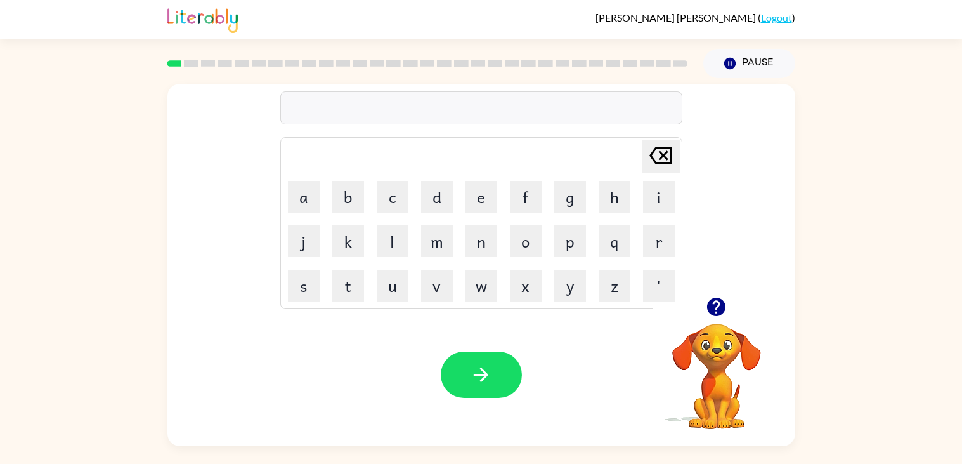
click at [705, 375] on video "Your browser must support playing .mp4 files to use Literably. Please try using…" at bounding box center [716, 367] width 127 height 127
click at [733, 68] on icon "Pause" at bounding box center [730, 63] width 14 height 14
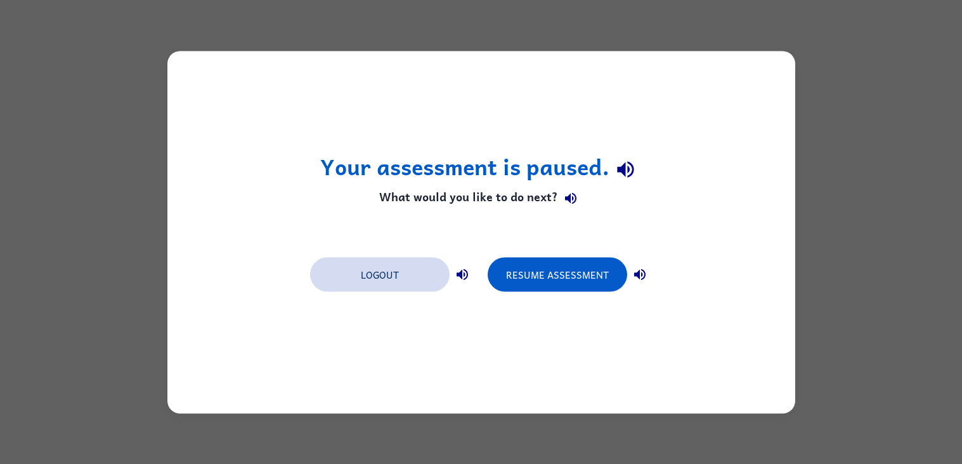
click at [388, 283] on button "Logout" at bounding box center [380, 274] width 140 height 34
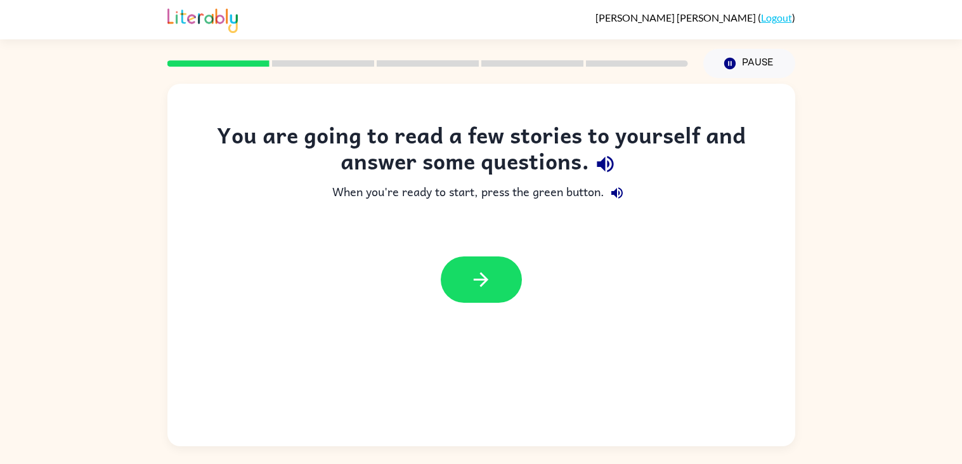
click at [416, 292] on div at bounding box center [481, 280] width 628 height 72
click at [476, 277] on icon "button" at bounding box center [481, 279] width 22 height 22
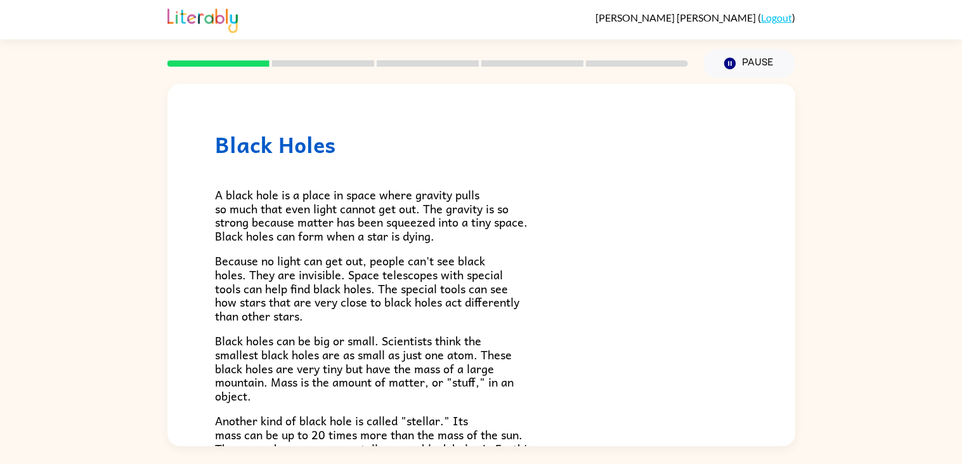
click at [476, 277] on span "Because no light can get out, people can't see black holes. They are invisible.…" at bounding box center [367, 287] width 304 height 73
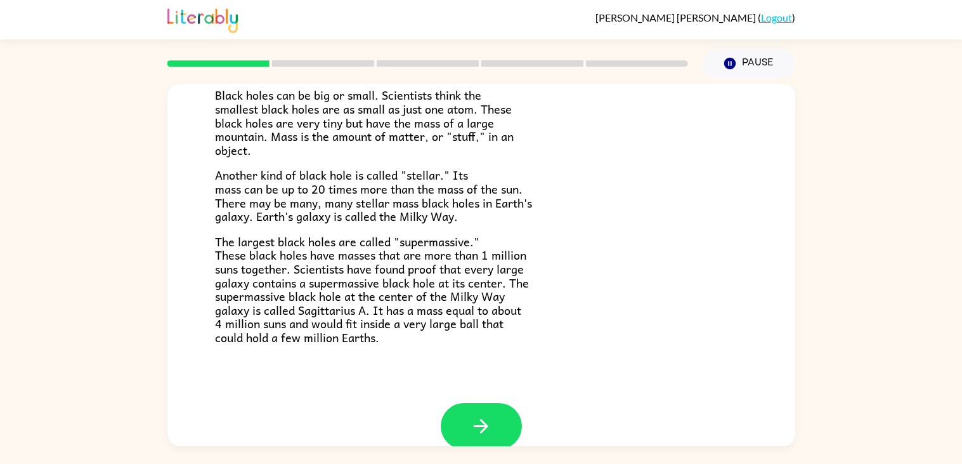
scroll to position [252, 0]
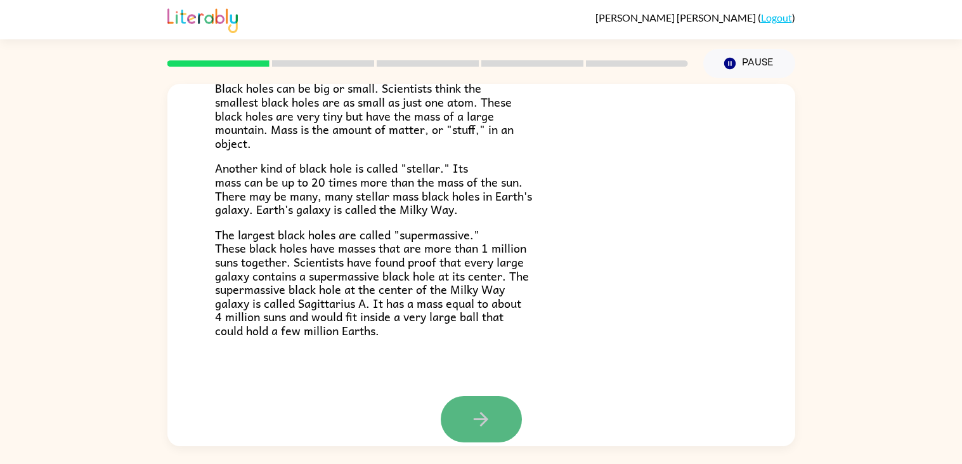
click at [485, 396] on button "button" at bounding box center [481, 419] width 81 height 46
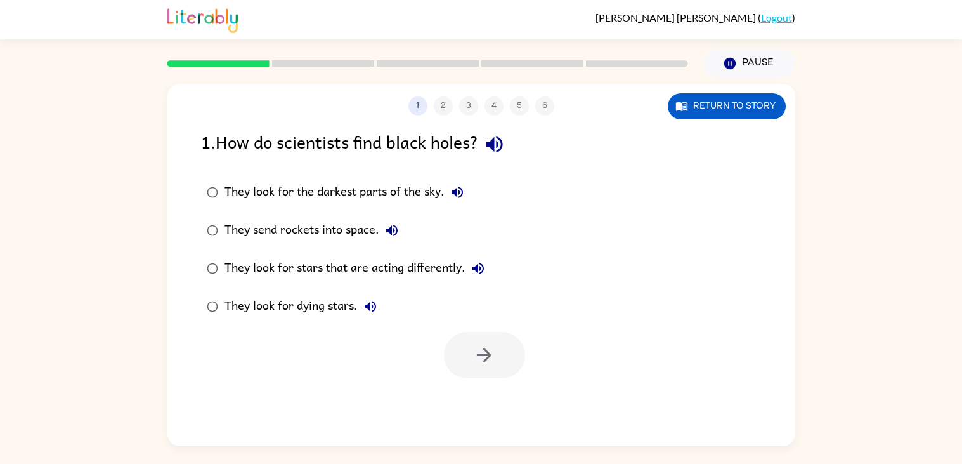
scroll to position [0, 0]
click at [494, 342] on button "button" at bounding box center [484, 355] width 81 height 46
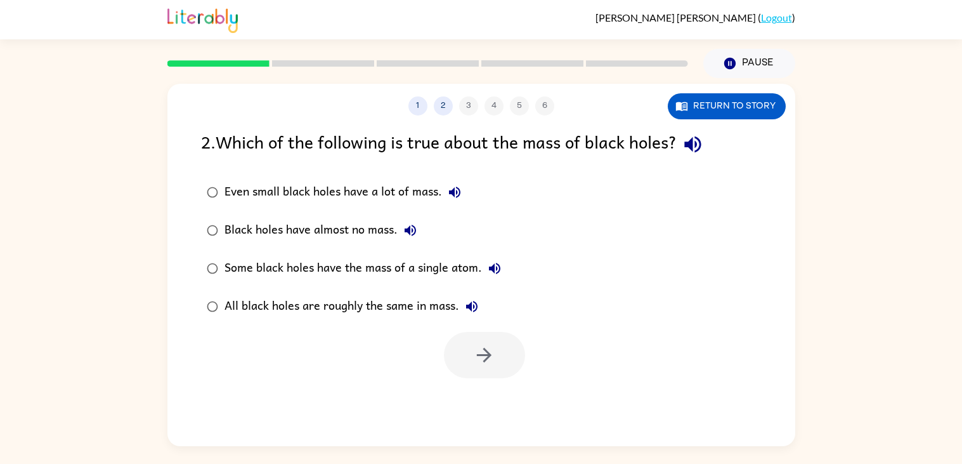
click at [457, 315] on div "All black holes are roughly the same in mass." at bounding box center [355, 306] width 260 height 25
click at [490, 347] on icon "button" at bounding box center [484, 355] width 22 height 22
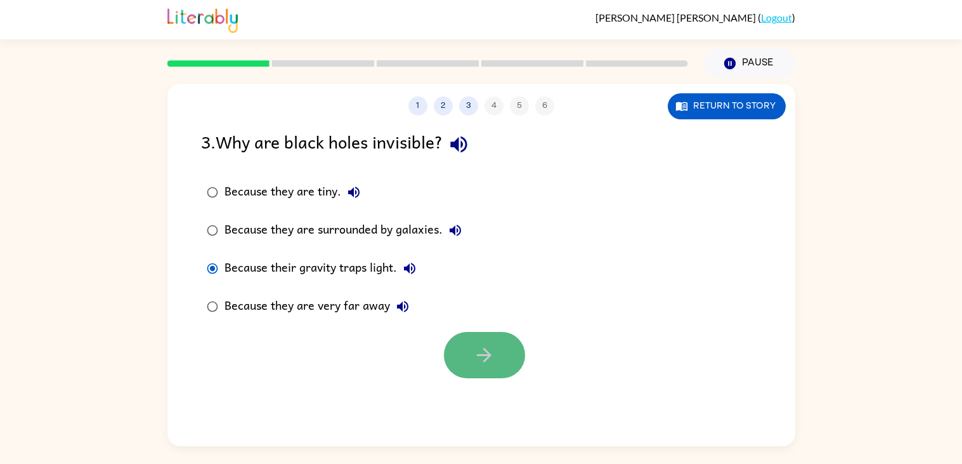
click at [500, 346] on button "button" at bounding box center [484, 355] width 81 height 46
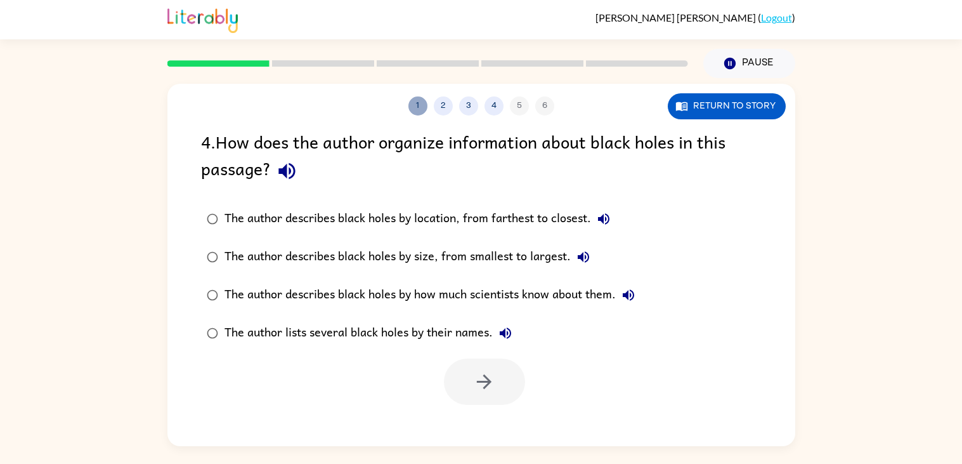
click at [412, 110] on button "1" at bounding box center [417, 105] width 19 height 19
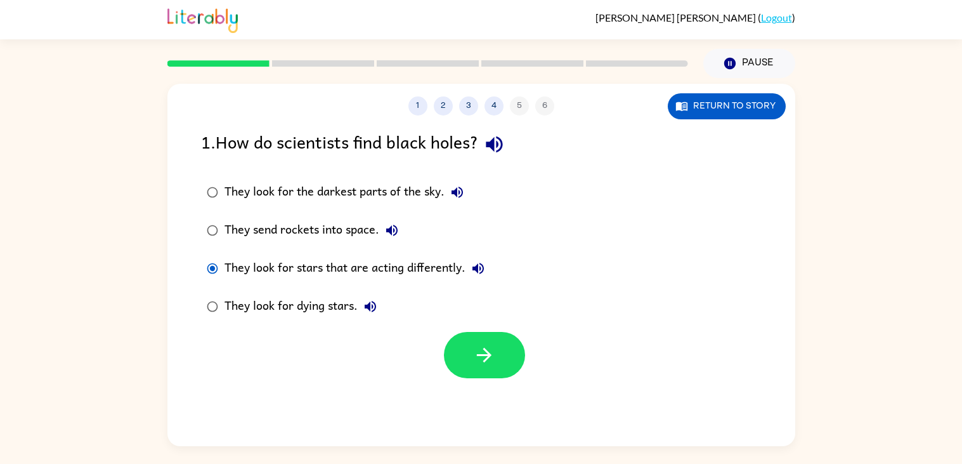
click at [453, 104] on div "1 2 3 4 5 6" at bounding box center [481, 105] width 628 height 19
click at [440, 106] on button "2" at bounding box center [443, 105] width 19 height 19
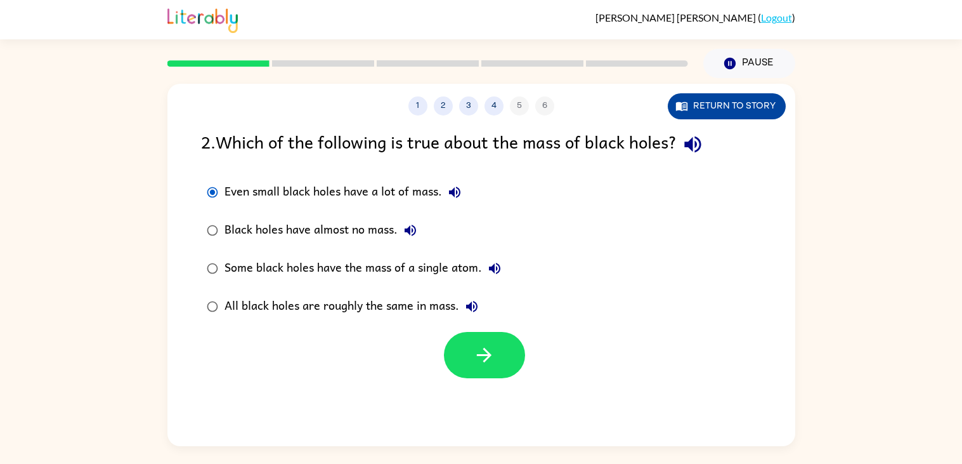
click at [719, 105] on button "Return to story" at bounding box center [727, 106] width 118 height 26
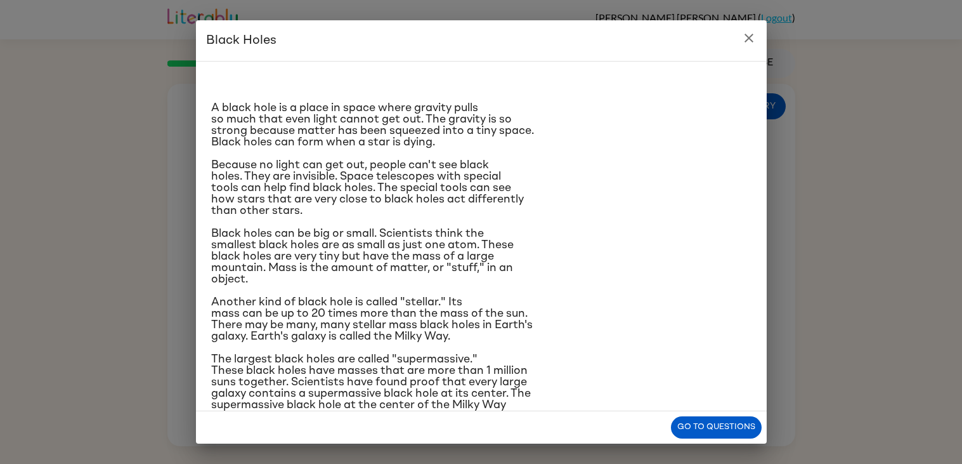
click at [729, 440] on div "Go to questions" at bounding box center [481, 427] width 571 height 32
click at [721, 427] on button "Go to questions" at bounding box center [716, 427] width 91 height 22
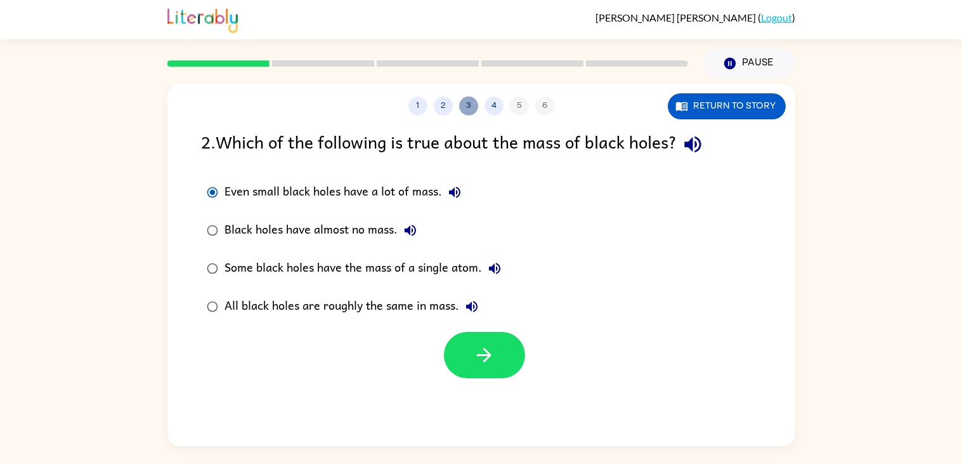
click at [464, 96] on button "3" at bounding box center [468, 105] width 19 height 19
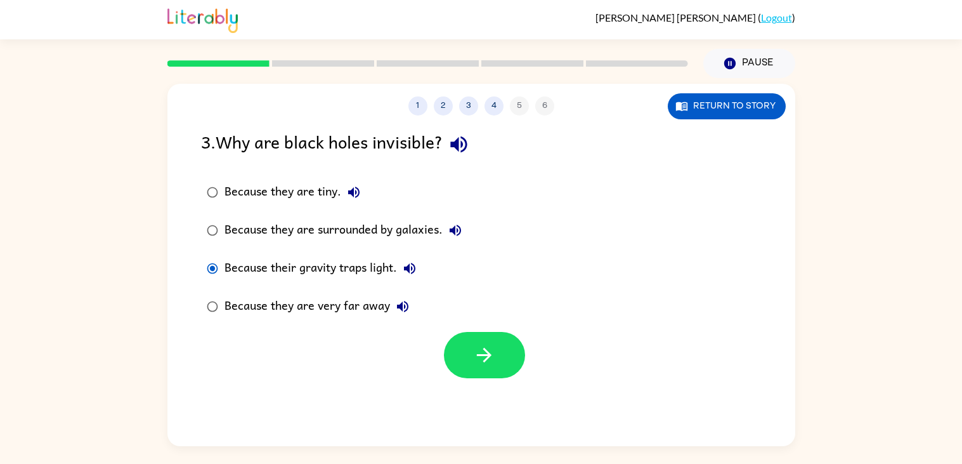
click at [444, 116] on div "1 2 3 4 5 6 Return to story 3 . Why are black holes invisible? Because they are…" at bounding box center [481, 265] width 628 height 362
click at [442, 103] on button "2" at bounding box center [443, 105] width 19 height 19
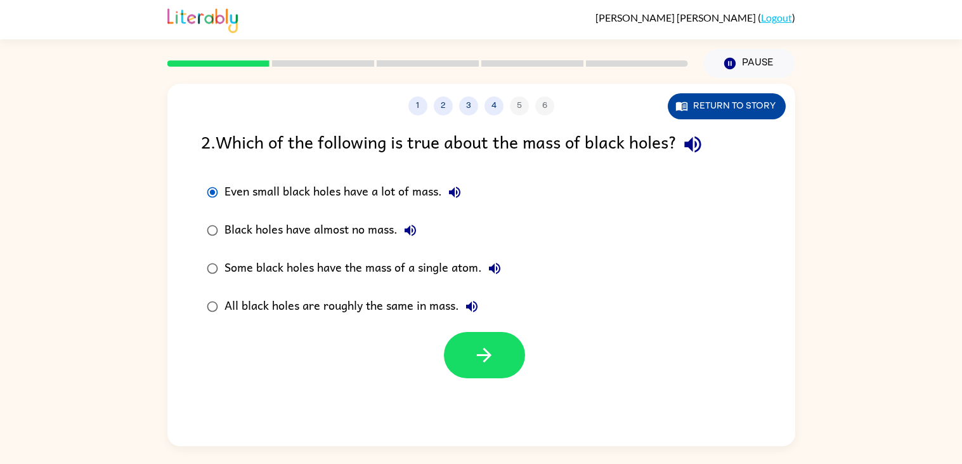
click at [698, 104] on button "Return to story" at bounding box center [727, 106] width 118 height 26
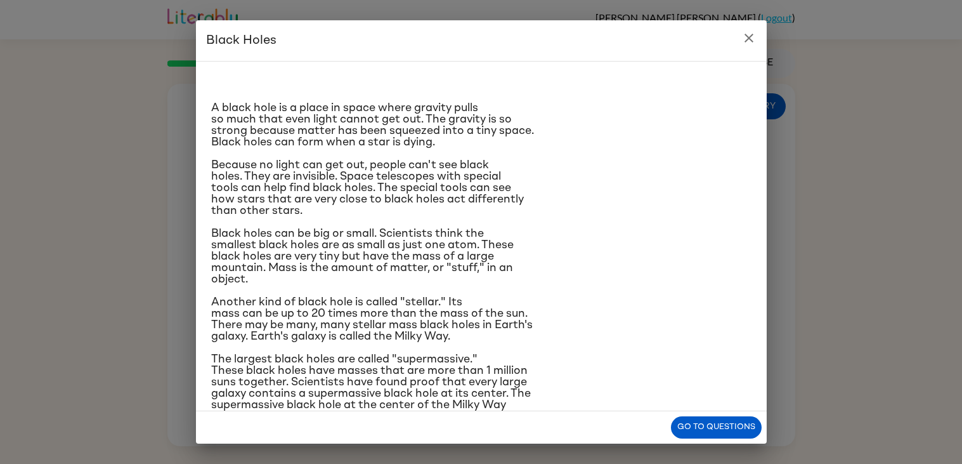
click at [802, 167] on div "Black Holes A black hole is a place in space where gravity pulls so much that e…" at bounding box center [481, 232] width 962 height 464
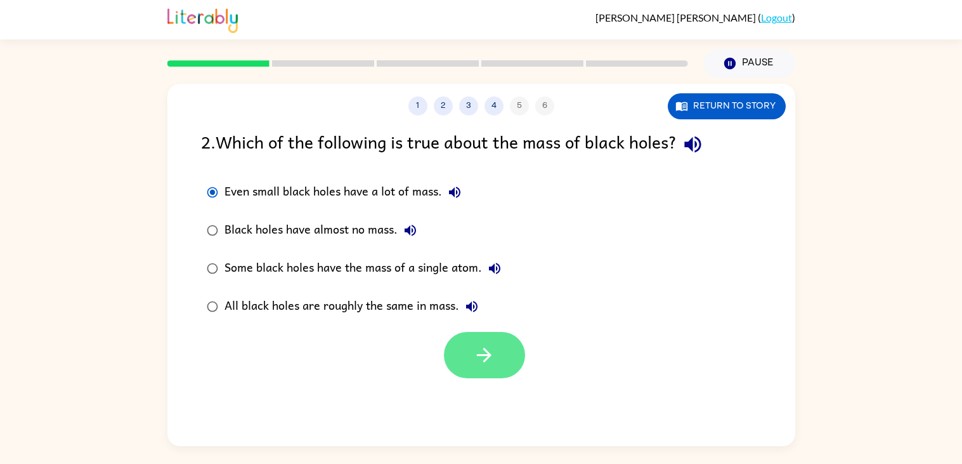
click at [460, 353] on button "button" at bounding box center [484, 355] width 81 height 46
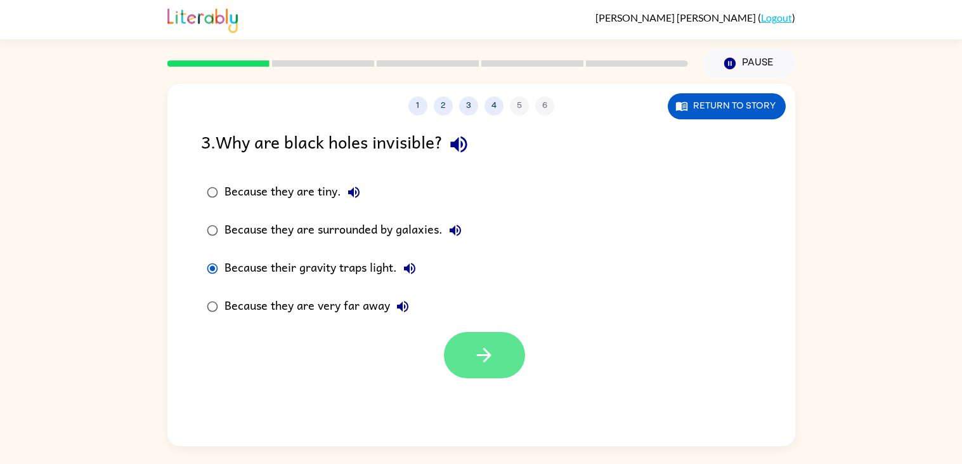
click at [476, 358] on icon "button" at bounding box center [484, 355] width 22 height 22
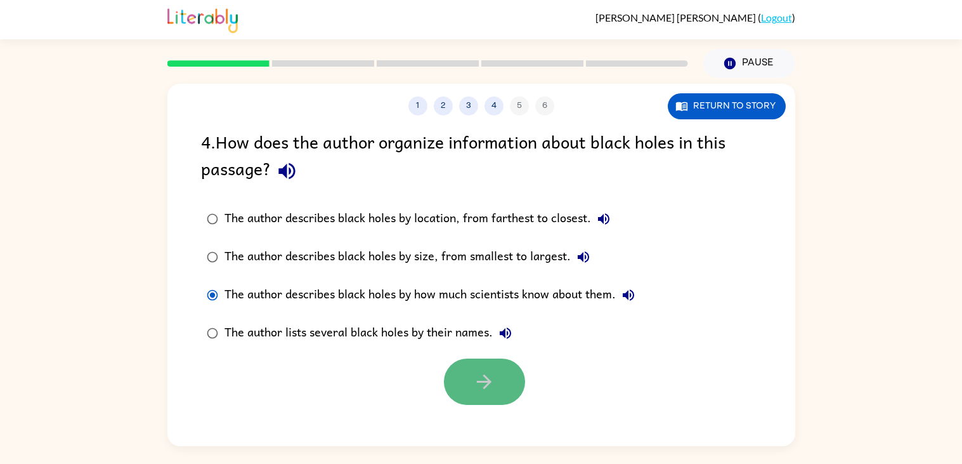
click at [466, 403] on button "button" at bounding box center [484, 381] width 81 height 46
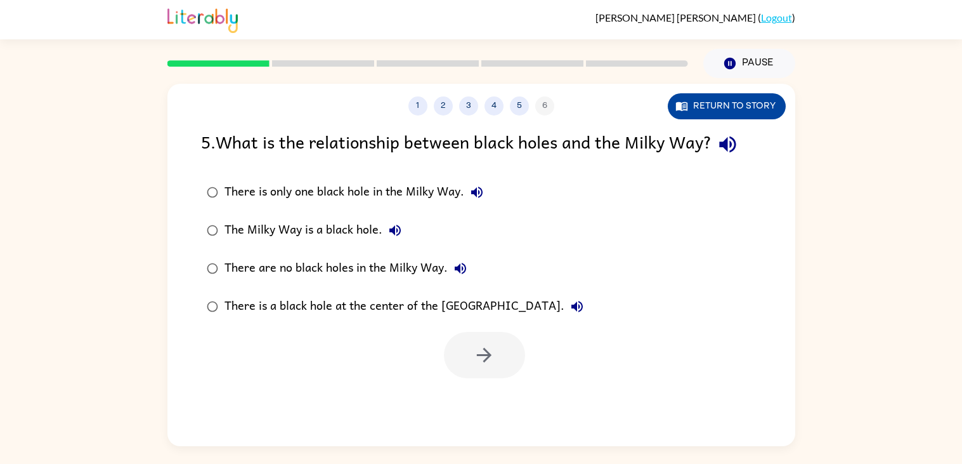
click at [742, 107] on button "Return to story" at bounding box center [727, 106] width 118 height 26
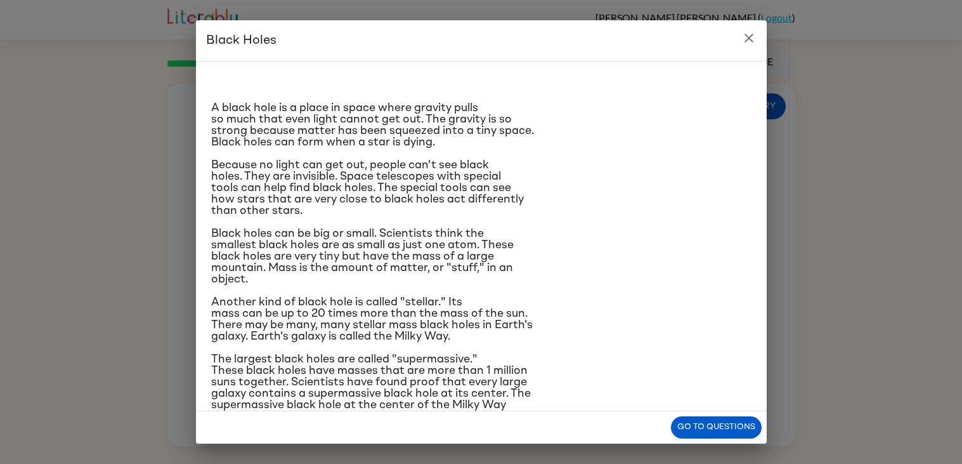
click at [846, 289] on div "Black Holes A black hole is a place in space where gravity pulls so much that e…" at bounding box center [481, 232] width 962 height 464
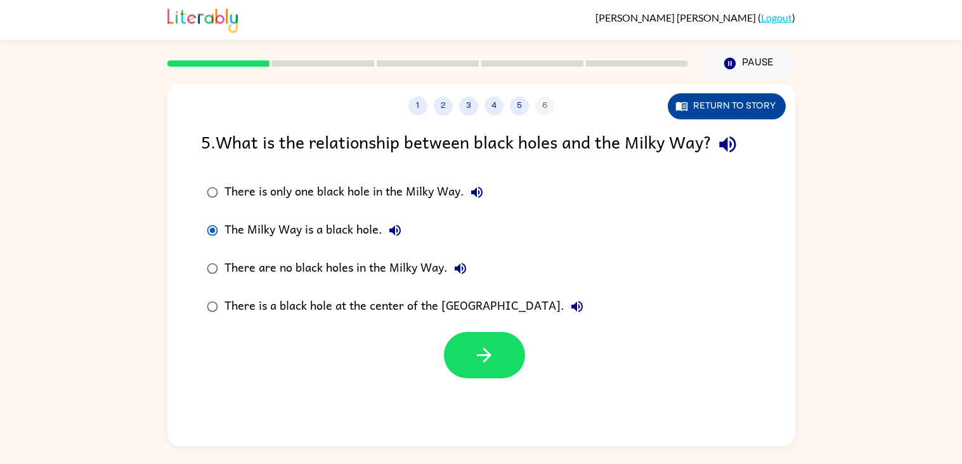
click at [738, 101] on button "Return to story" at bounding box center [727, 106] width 118 height 26
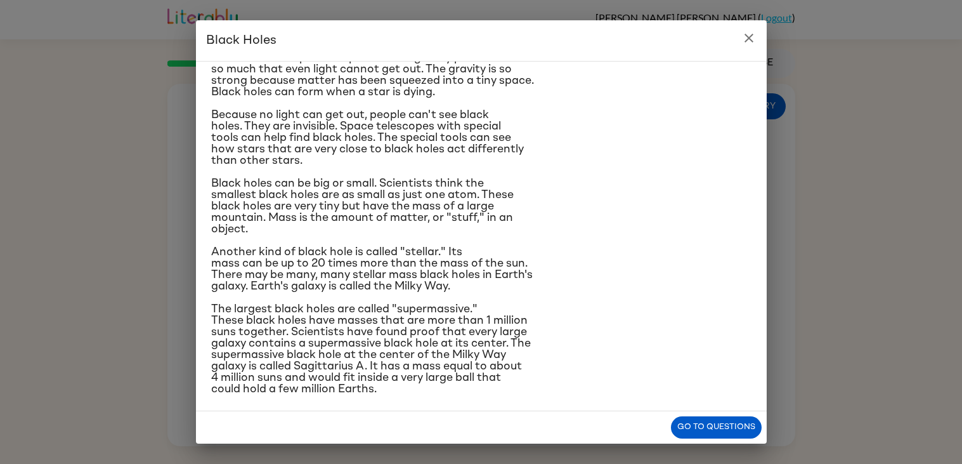
scroll to position [34, 0]
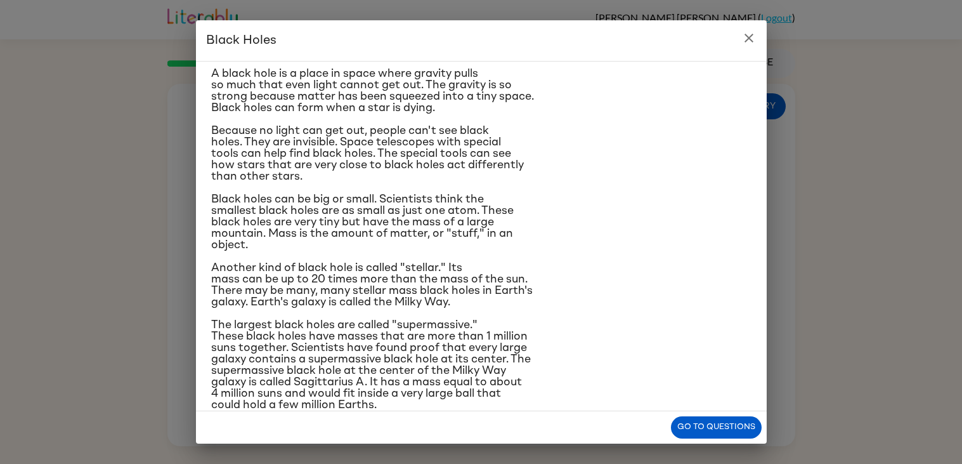
click at [899, 264] on div "Black Holes A black hole is a place in space where gravity pulls so much that e…" at bounding box center [481, 232] width 962 height 464
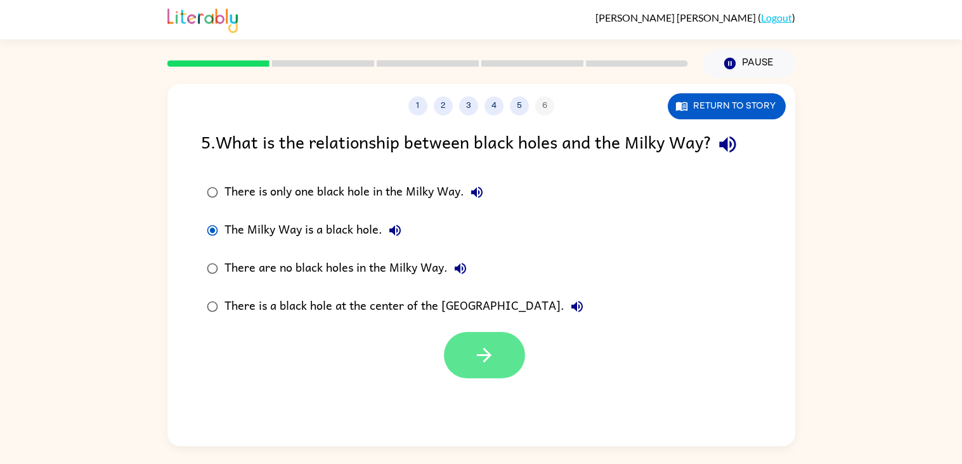
click at [478, 353] on icon "button" at bounding box center [484, 355] width 22 height 22
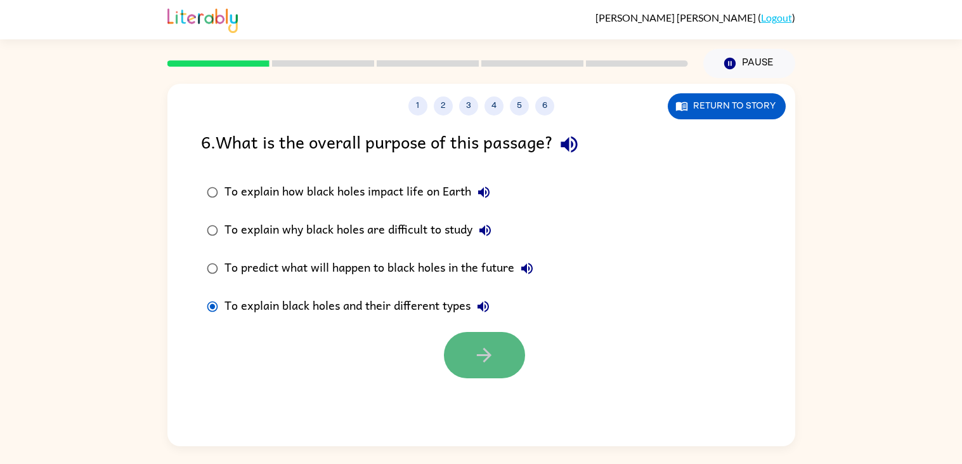
click at [478, 363] on icon "button" at bounding box center [484, 355] width 22 height 22
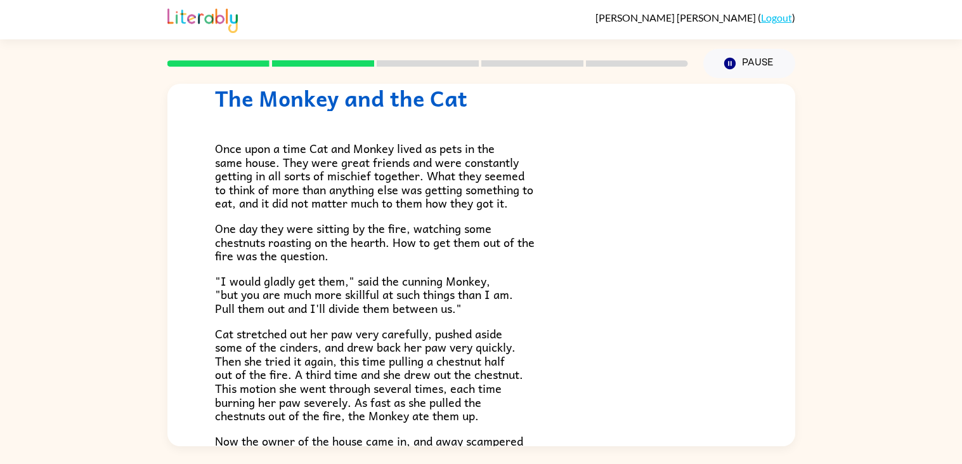
scroll to position [42, 0]
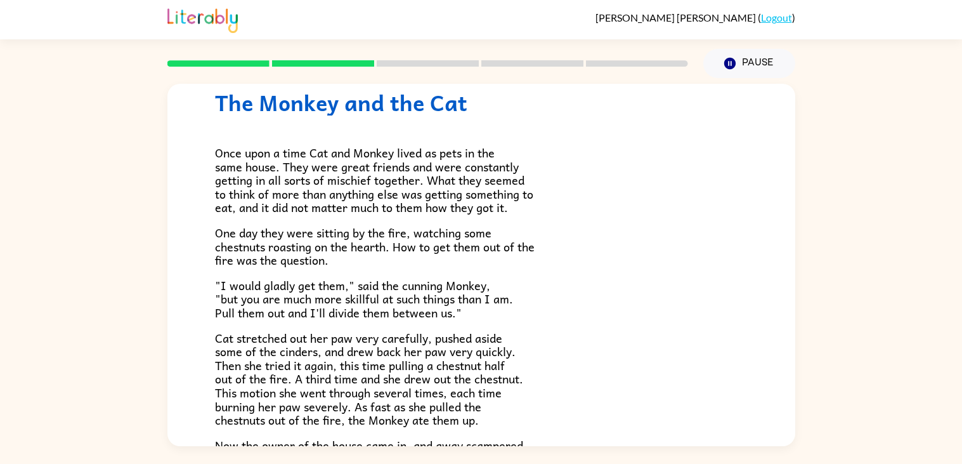
click at [580, 289] on p ""I would gladly get them," said the cunning Monkey, "but you are much more skil…" at bounding box center [481, 298] width 533 height 41
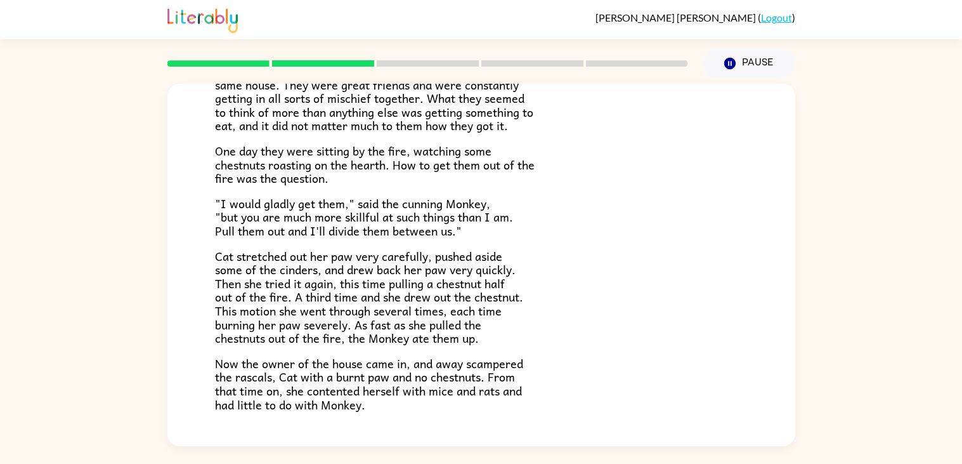
click at [500, 176] on p "One day they were sitting by the fire, watching some chestnuts roasting on the …" at bounding box center [481, 164] width 533 height 41
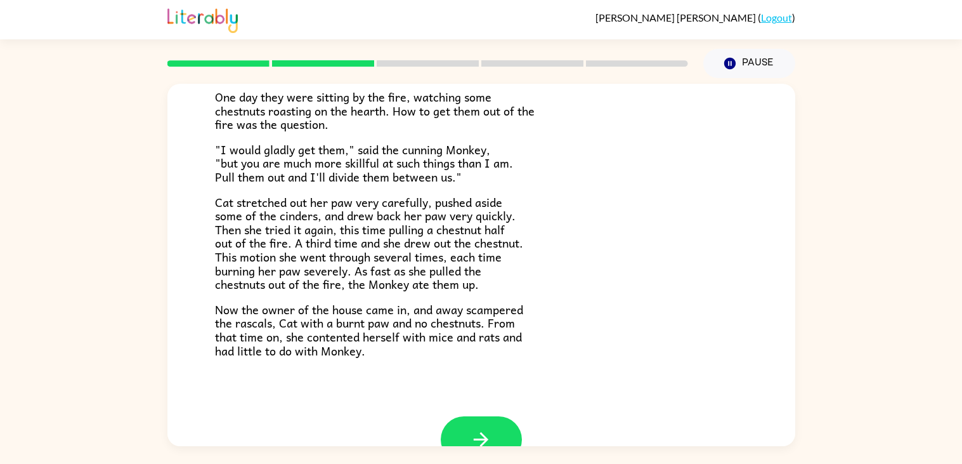
scroll to position [171, 0]
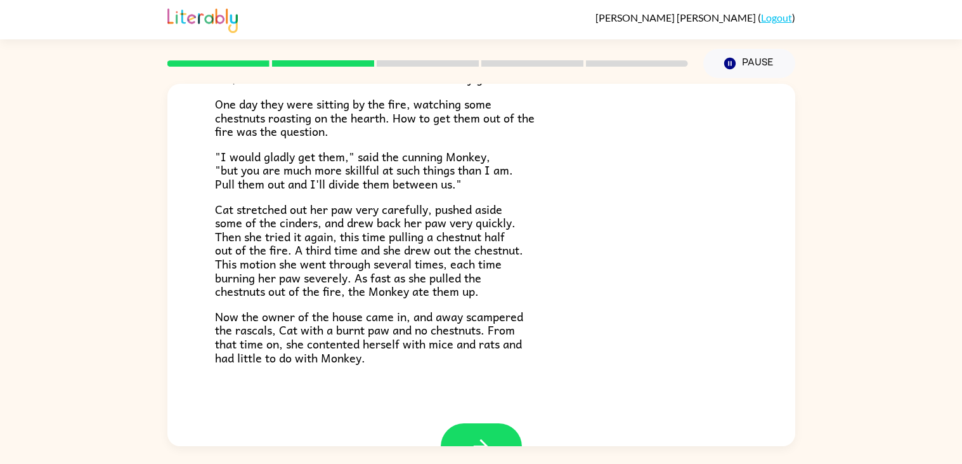
click at [476, 254] on span "Cat stretched out her paw very carefully, pushed aside some of the cinders, and…" at bounding box center [369, 250] width 308 height 101
